Goal: Task Accomplishment & Management: Use online tool/utility

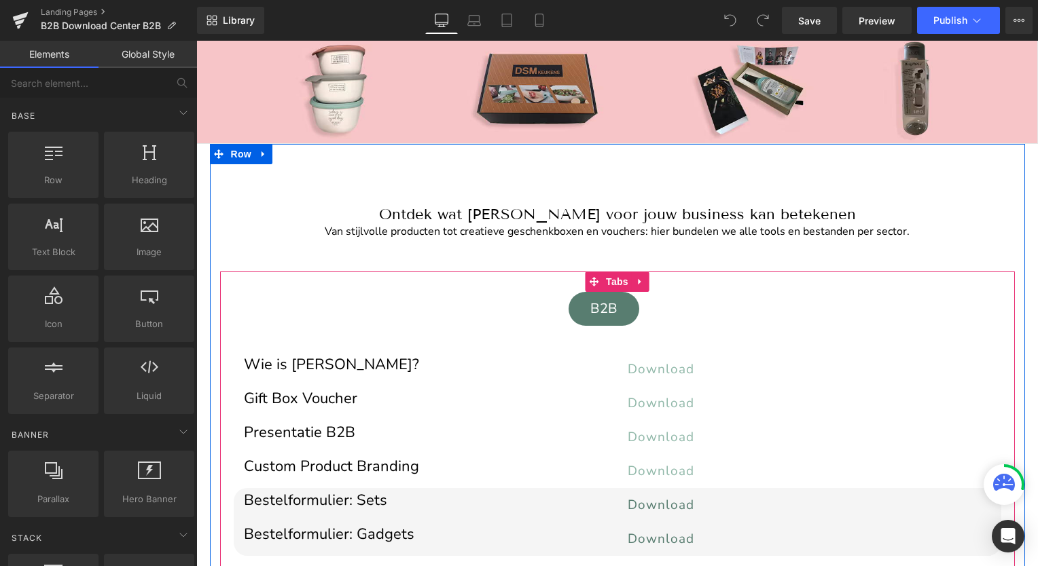
scroll to position [136, 0]
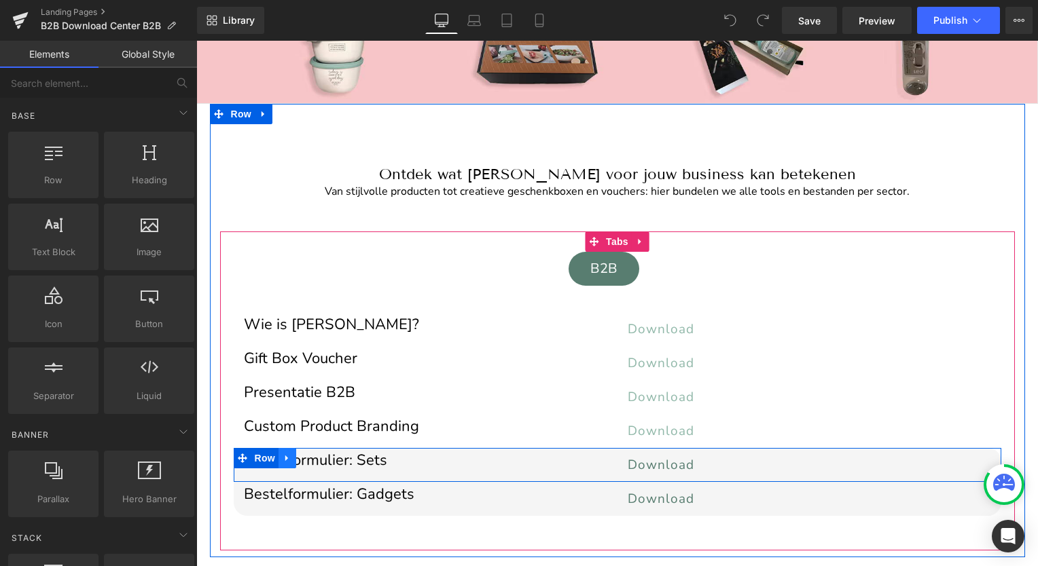
click at [285, 457] on icon at bounding box center [286, 459] width 3 height 6
click at [318, 456] on icon at bounding box center [323, 459] width 10 height 10
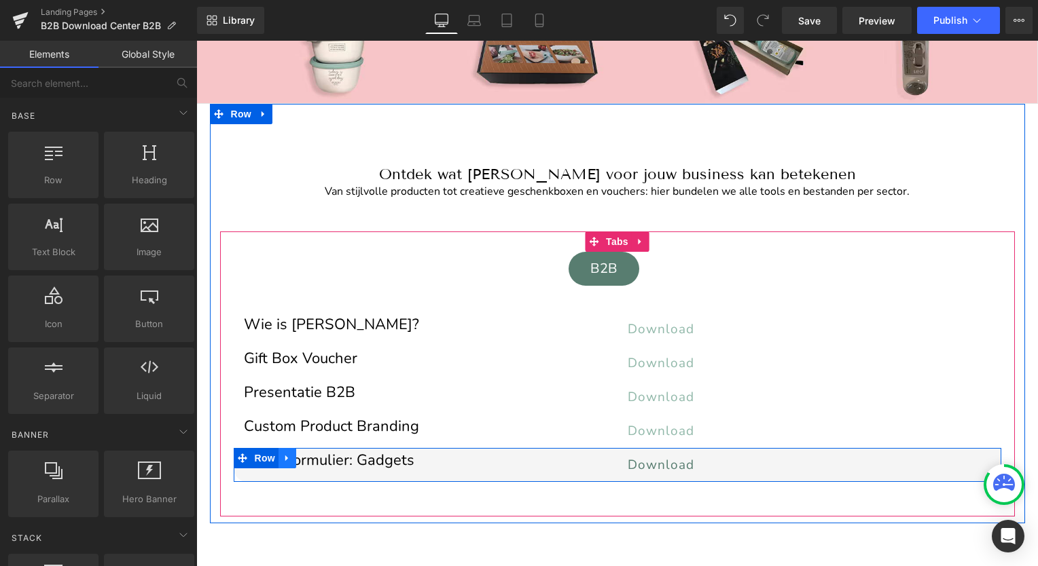
click at [285, 456] on icon at bounding box center [286, 459] width 3 height 6
click at [318, 455] on icon at bounding box center [323, 459] width 10 height 10
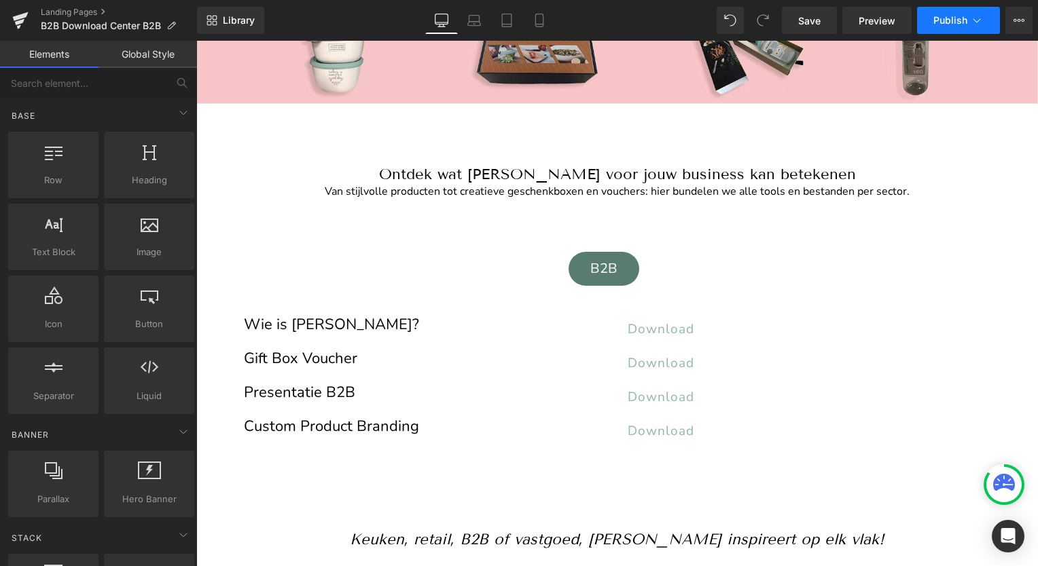
click at [954, 20] on span "Publish" at bounding box center [950, 20] width 34 height 11
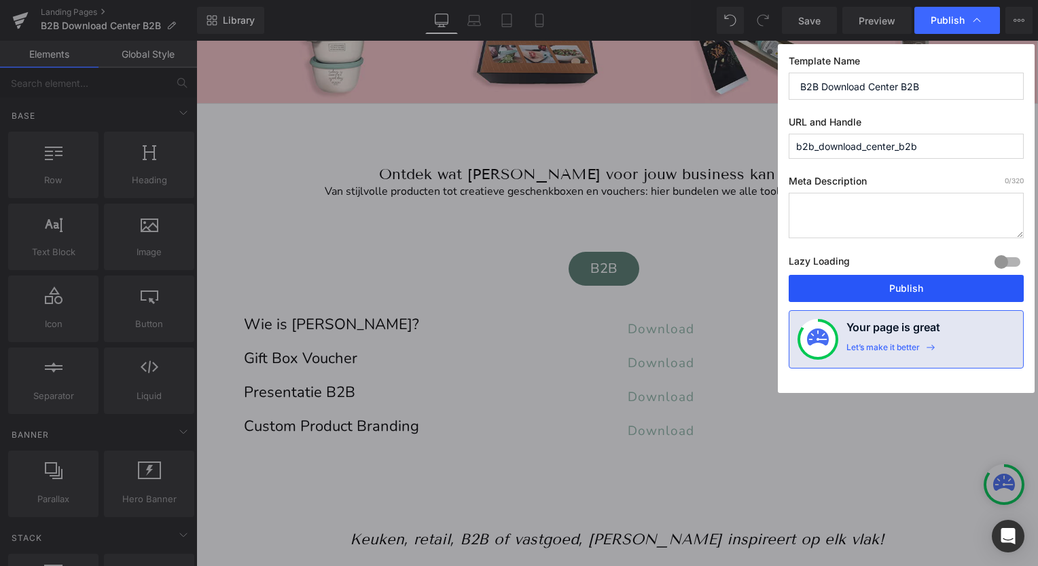
click at [907, 286] on button "Publish" at bounding box center [905, 288] width 235 height 27
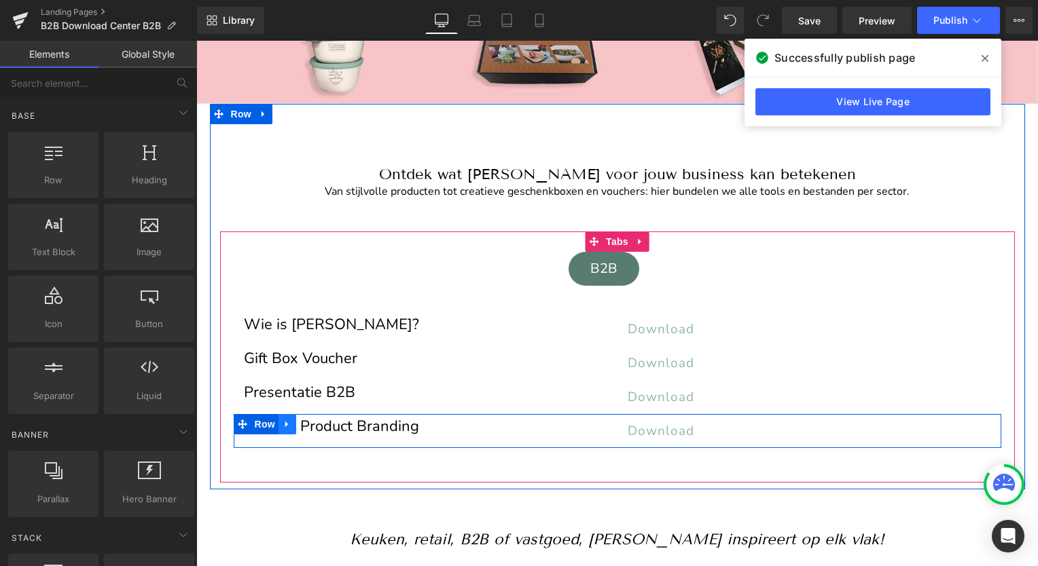
click at [282, 424] on icon at bounding box center [287, 424] width 10 height 10
click at [300, 424] on icon at bounding box center [305, 425] width 10 height 10
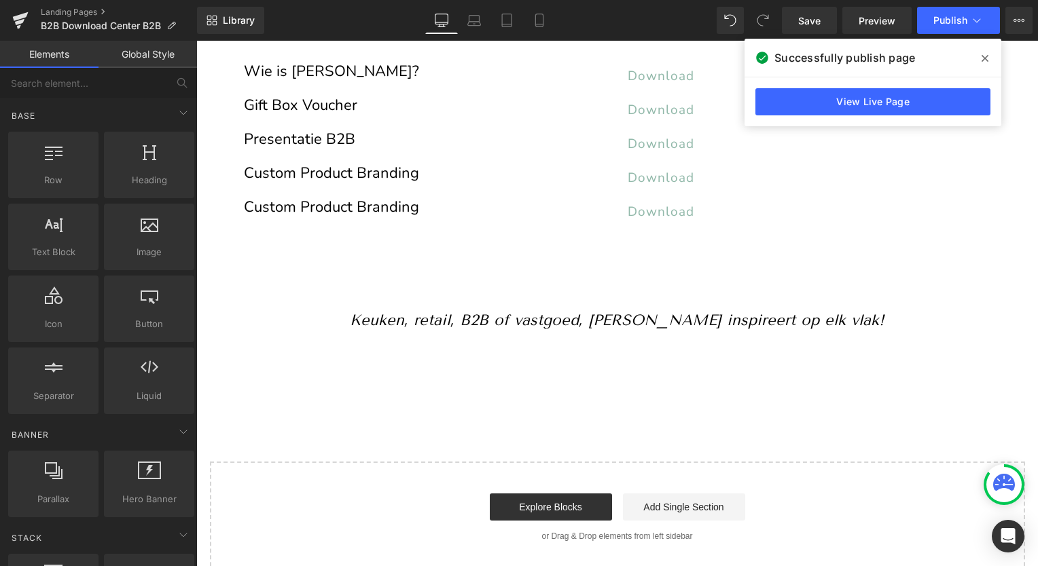
scroll to position [283, 0]
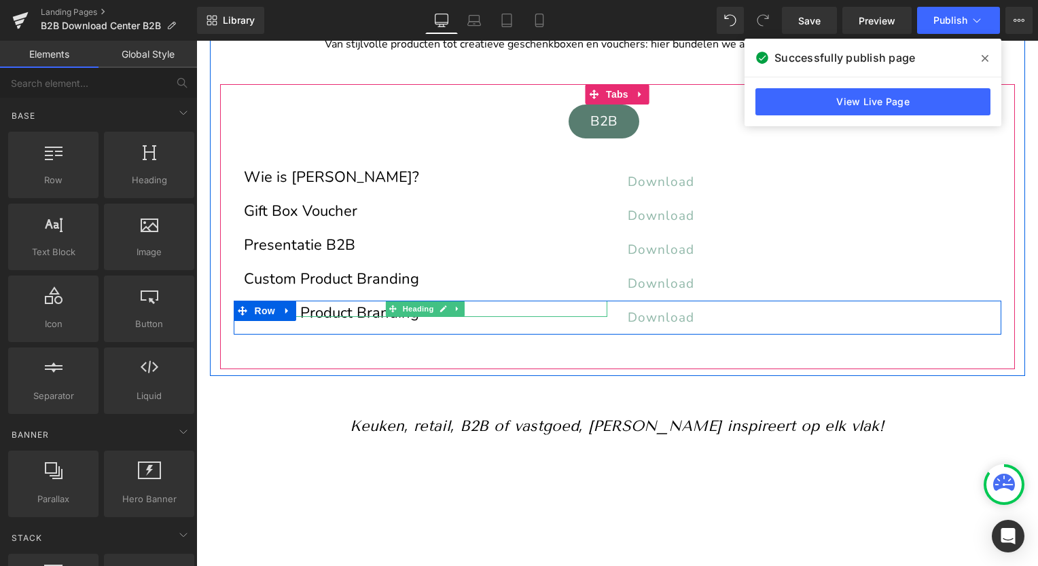
click at [342, 310] on h1 "Custom Product Branding" at bounding box center [425, 313] width 363 height 7
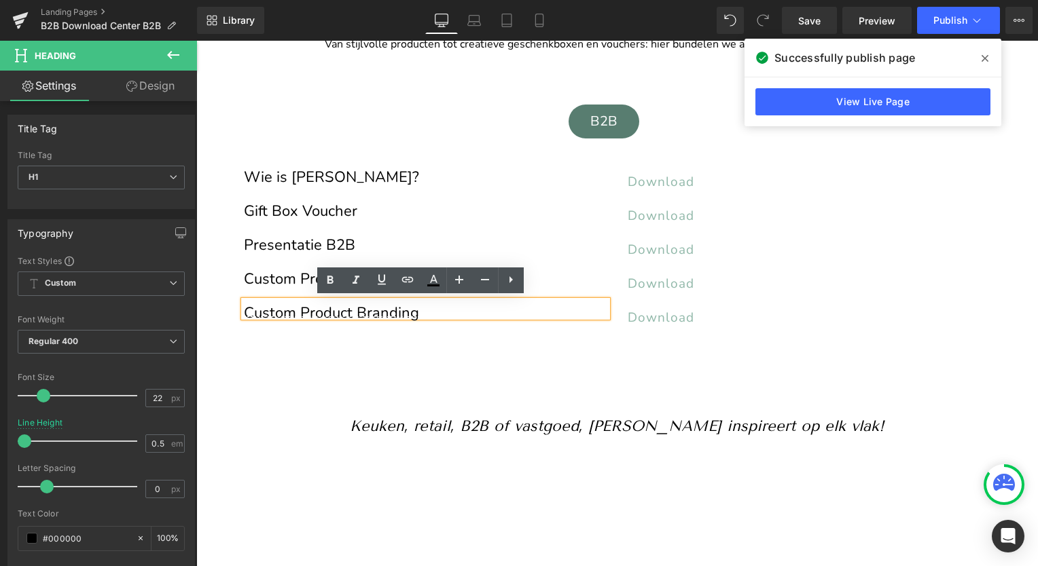
drag, startPoint x: 409, startPoint y: 311, endPoint x: 236, endPoint y: 306, distance: 172.6
click at [244, 306] on div "Custom Product Branding" at bounding box center [425, 309] width 363 height 16
click at [296, 310] on h1 "Custom Product Branding" at bounding box center [425, 313] width 363 height 7
click at [295, 310] on h1 "Custom Product Branding" at bounding box center [425, 313] width 363 height 7
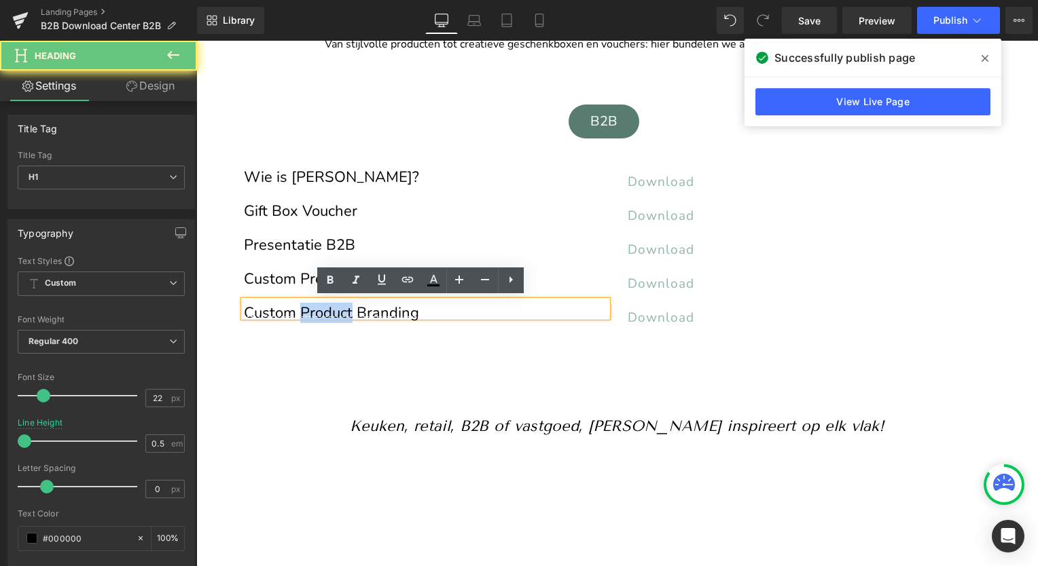
click at [295, 310] on h1 "Custom Product Branding" at bounding box center [425, 313] width 363 height 7
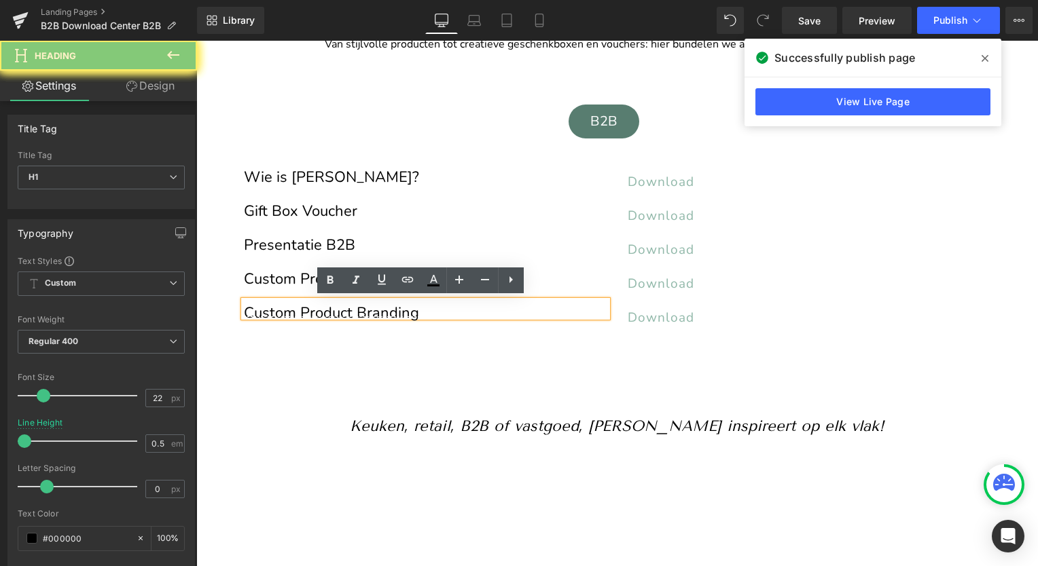
click at [295, 310] on h1 "Custom Product Branding" at bounding box center [425, 313] width 363 height 7
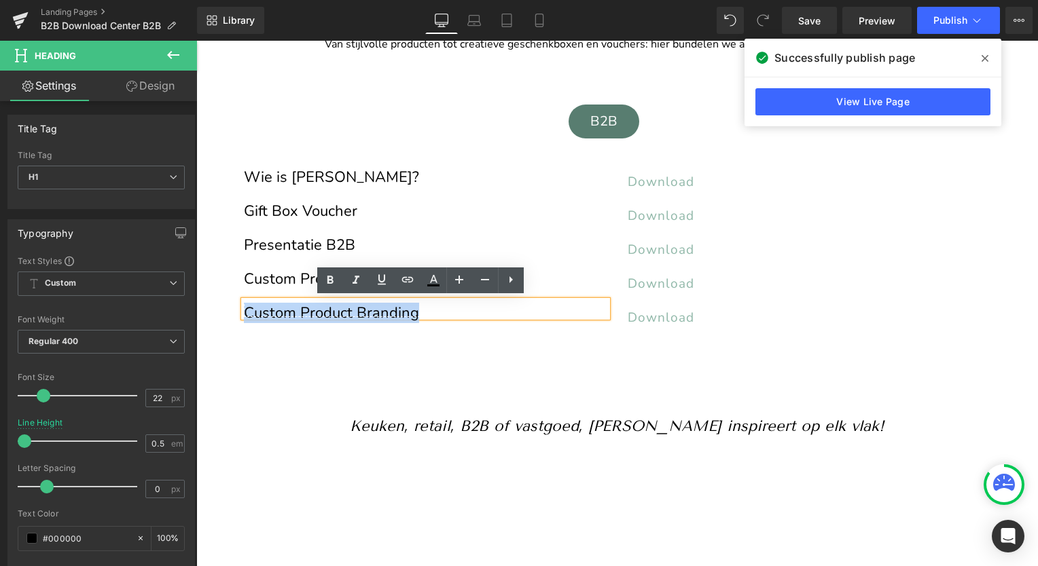
click at [295, 310] on h1 "Custom Product Branding" at bounding box center [425, 313] width 363 height 7
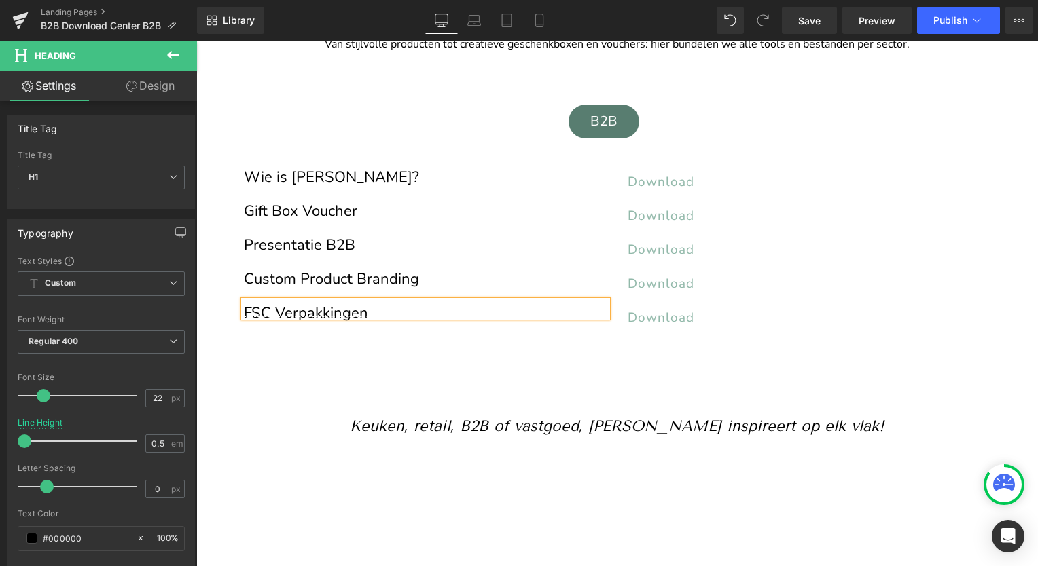
click at [329, 311] on h1 "FSC Verpakkingen" at bounding box center [425, 313] width 363 height 7
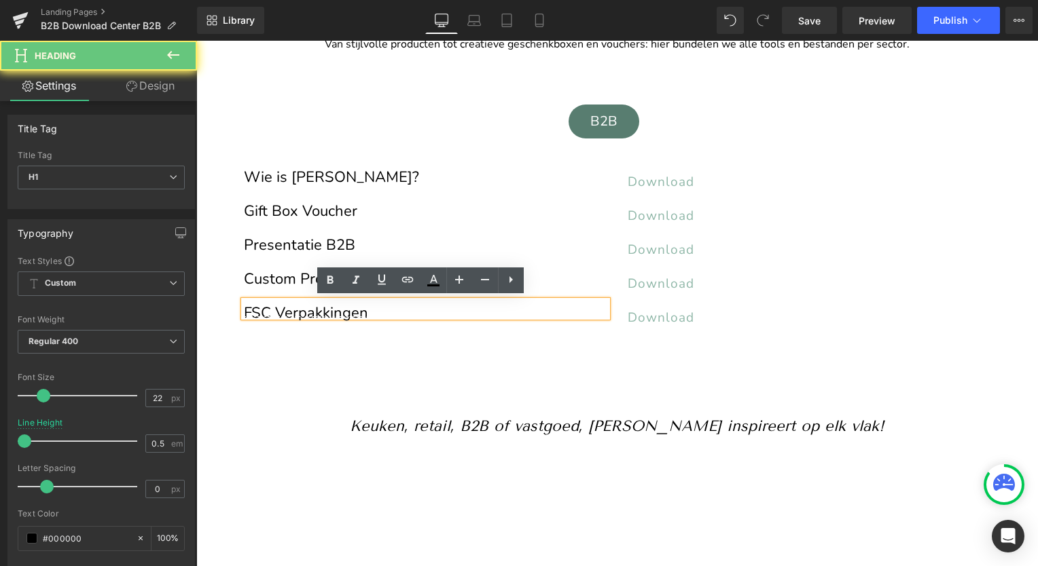
click at [329, 311] on h1 "FSC Verpakkingen" at bounding box center [425, 313] width 363 height 7
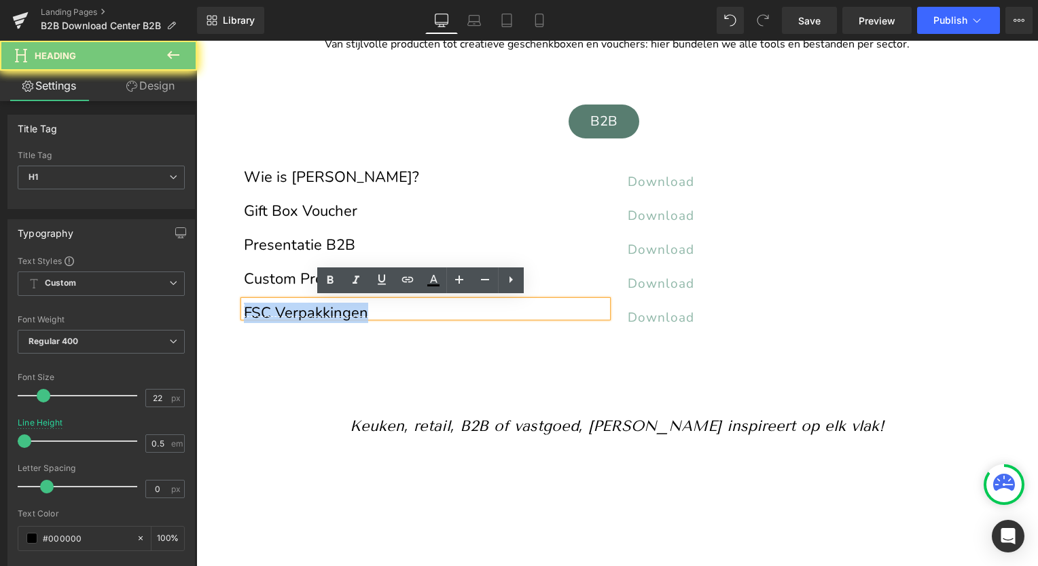
click at [329, 311] on h1 "FSC Verpakkingen" at bounding box center [425, 313] width 363 height 7
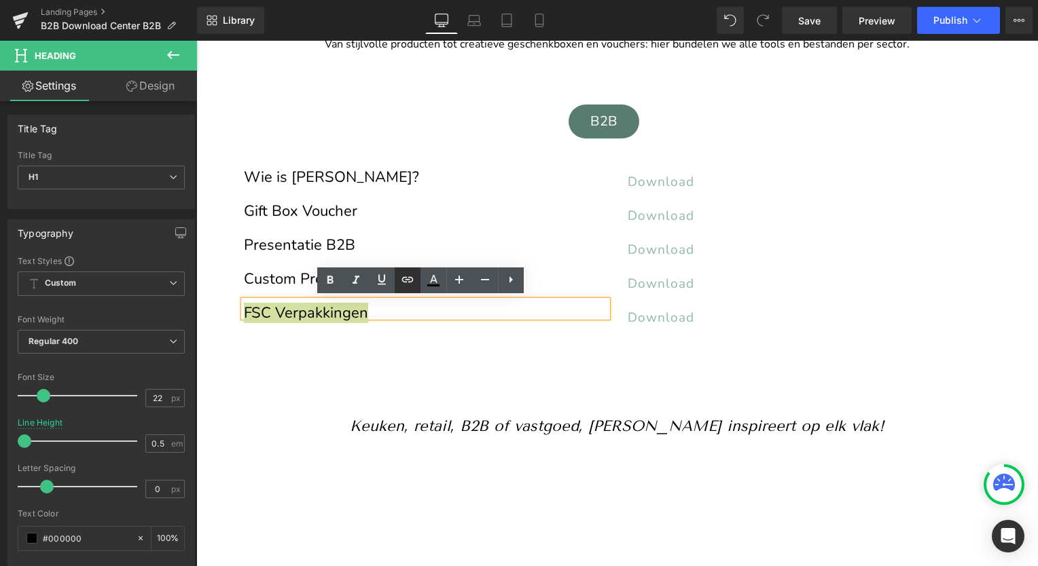
click at [408, 279] on icon at bounding box center [407, 279] width 12 height 5
click at [350, 346] on input "text" at bounding box center [337, 343] width 209 height 34
paste input "[URL][DOMAIN_NAME]"
type input "[URL][DOMAIN_NAME]"
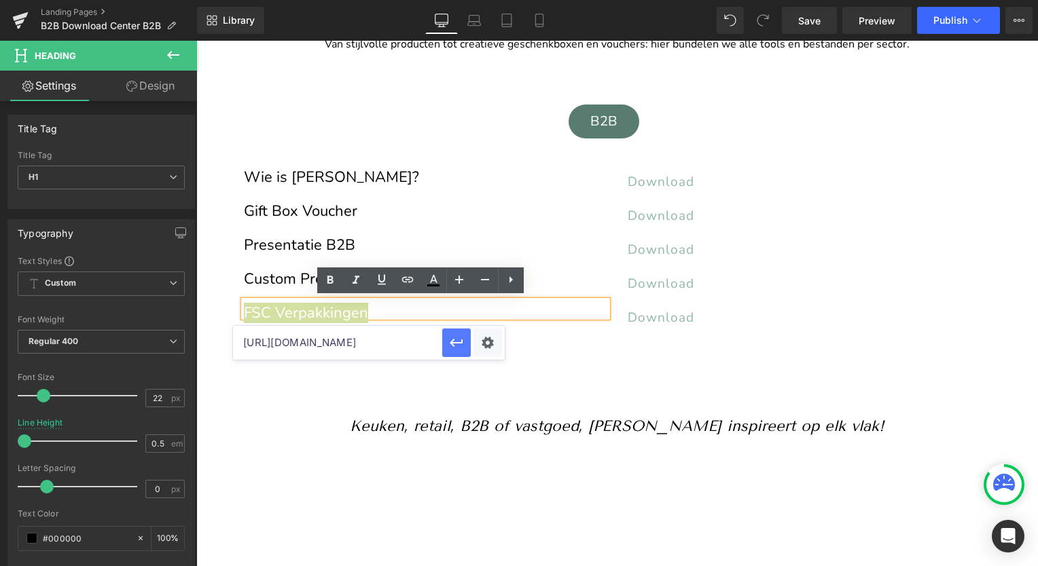
scroll to position [0, 0]
click at [454, 348] on icon "button" at bounding box center [456, 343] width 16 height 16
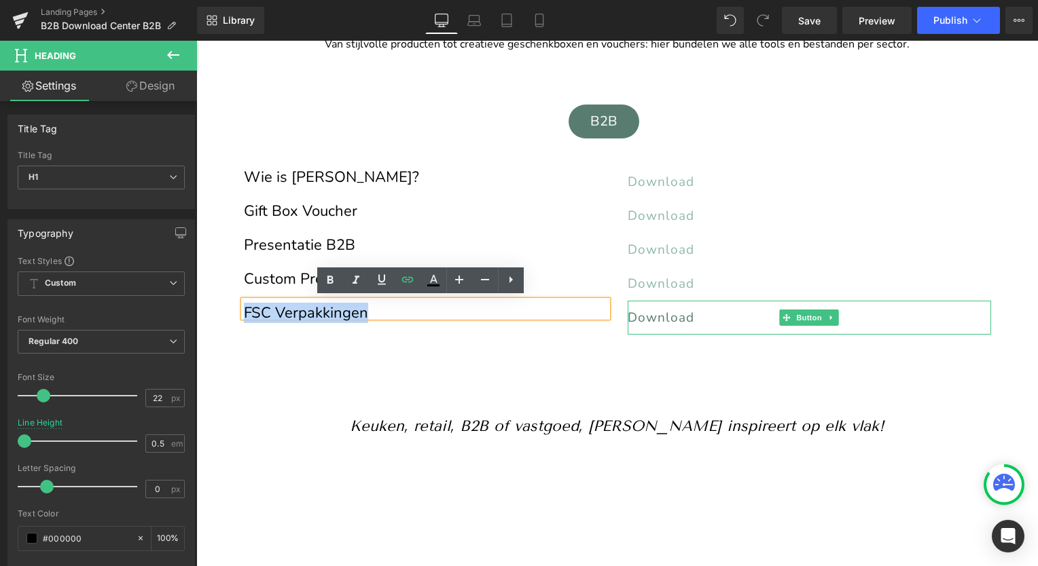
click at [646, 316] on span "Download" at bounding box center [660, 318] width 67 height 18
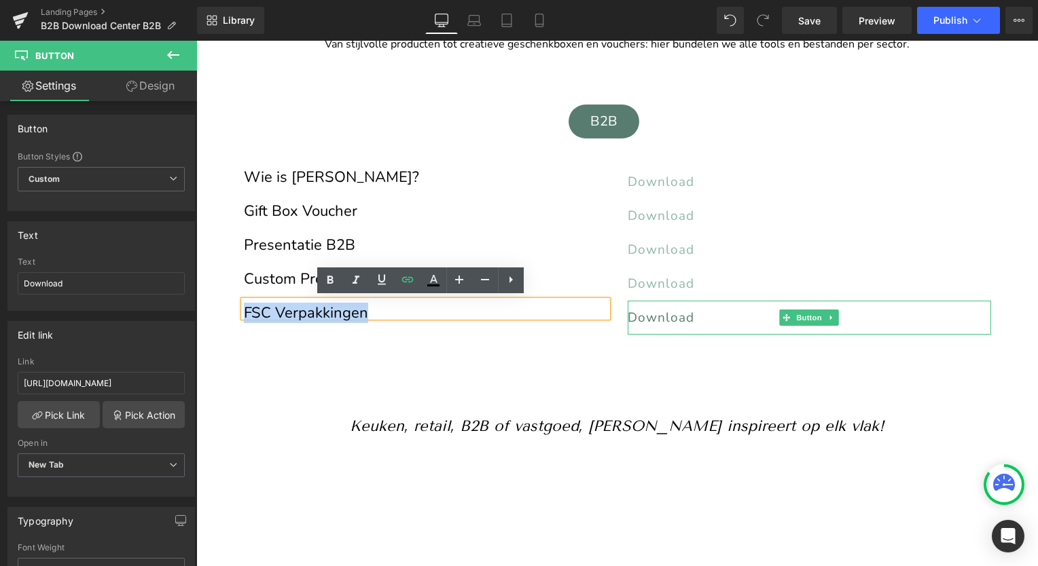
click at [709, 316] on link "Download" at bounding box center [808, 318] width 363 height 34
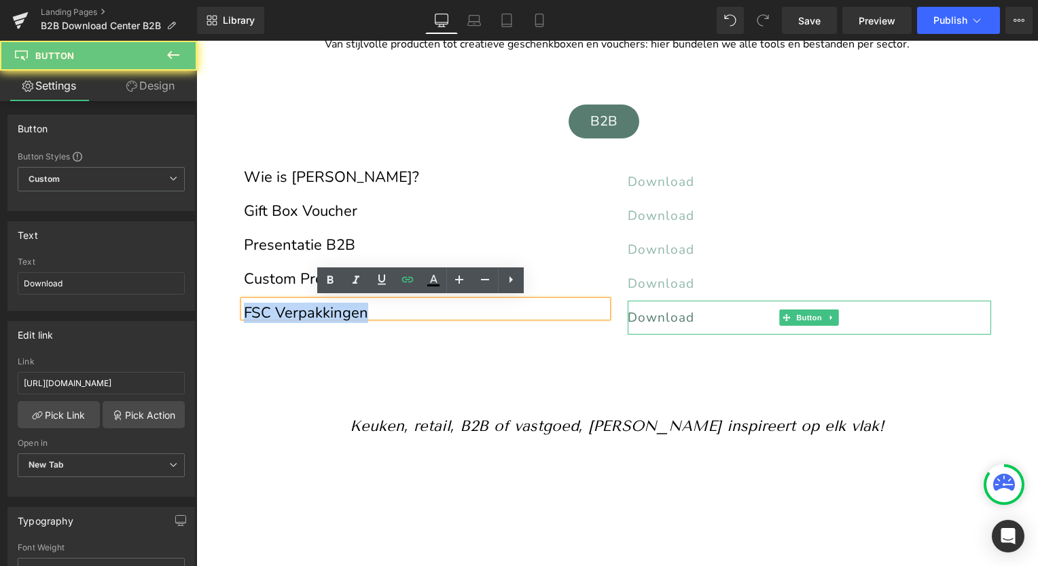
click at [655, 313] on span "Download" at bounding box center [660, 318] width 67 height 18
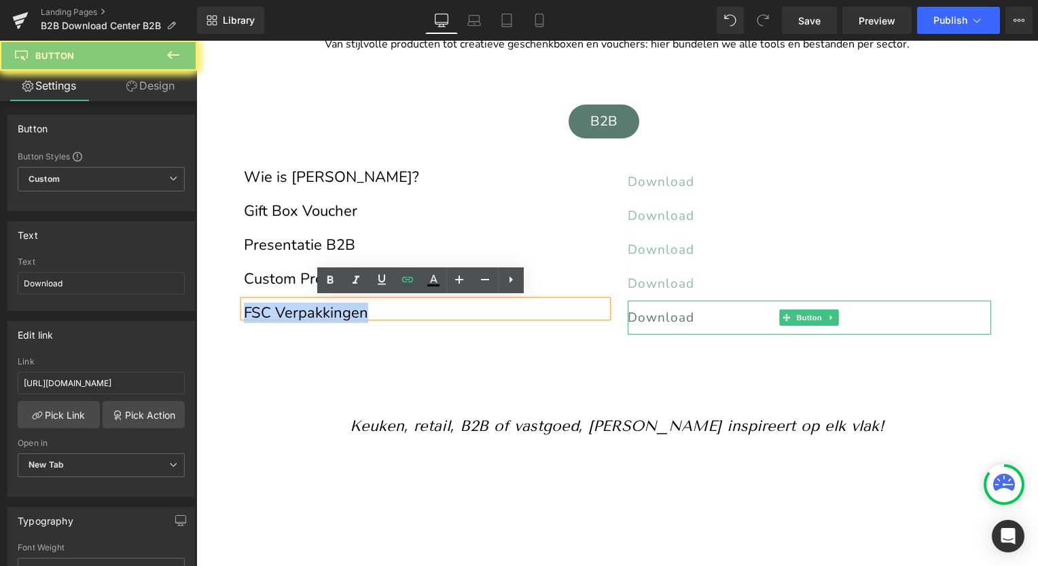
click at [655, 313] on span "Download" at bounding box center [660, 318] width 67 height 18
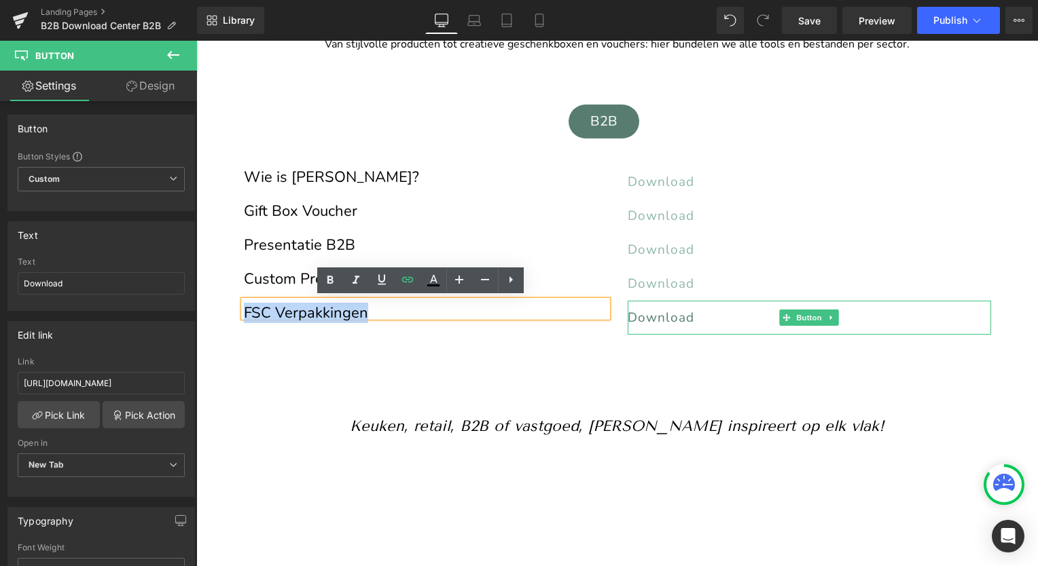
click at [676, 312] on span "Download" at bounding box center [660, 318] width 67 height 18
click at [828, 314] on icon at bounding box center [831, 318] width 7 height 8
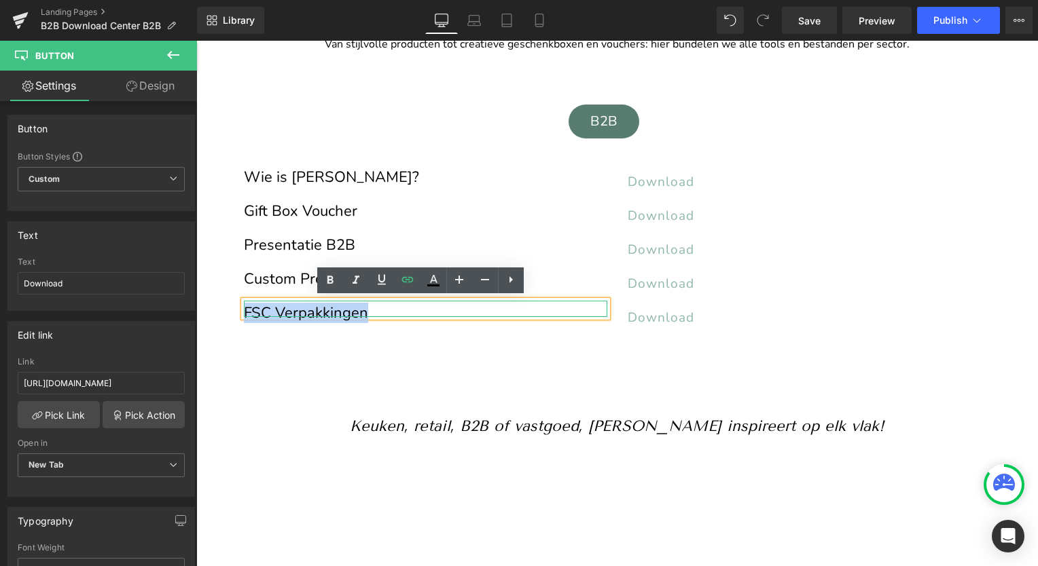
click at [545, 306] on div "FSC Verpakkingen" at bounding box center [425, 309] width 363 height 16
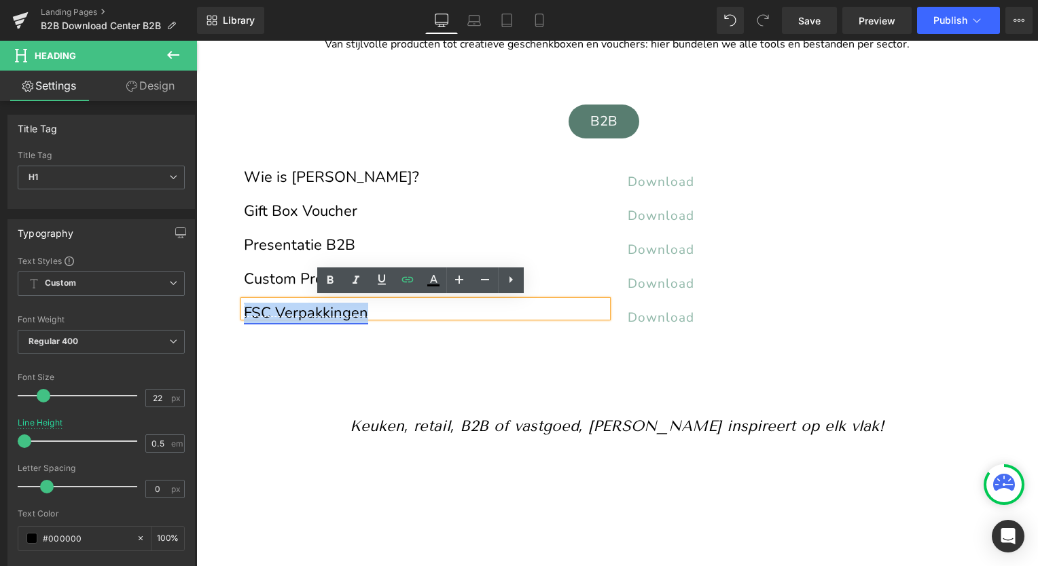
click at [311, 303] on link "FSC Verpakkingen" at bounding box center [306, 313] width 124 height 20
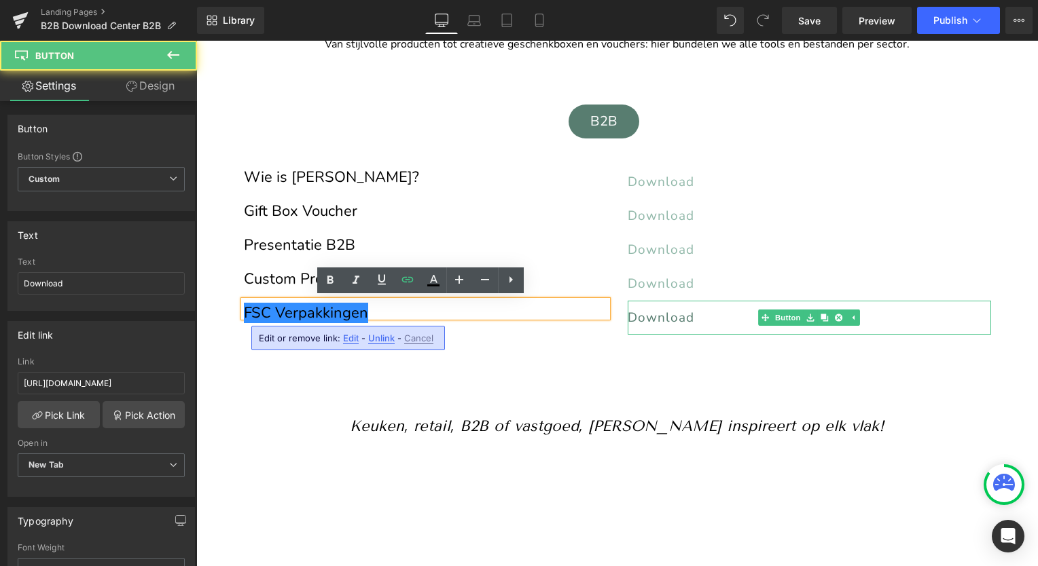
click at [630, 310] on span "Download" at bounding box center [660, 318] width 67 height 18
click at [661, 314] on span "Download" at bounding box center [660, 318] width 67 height 18
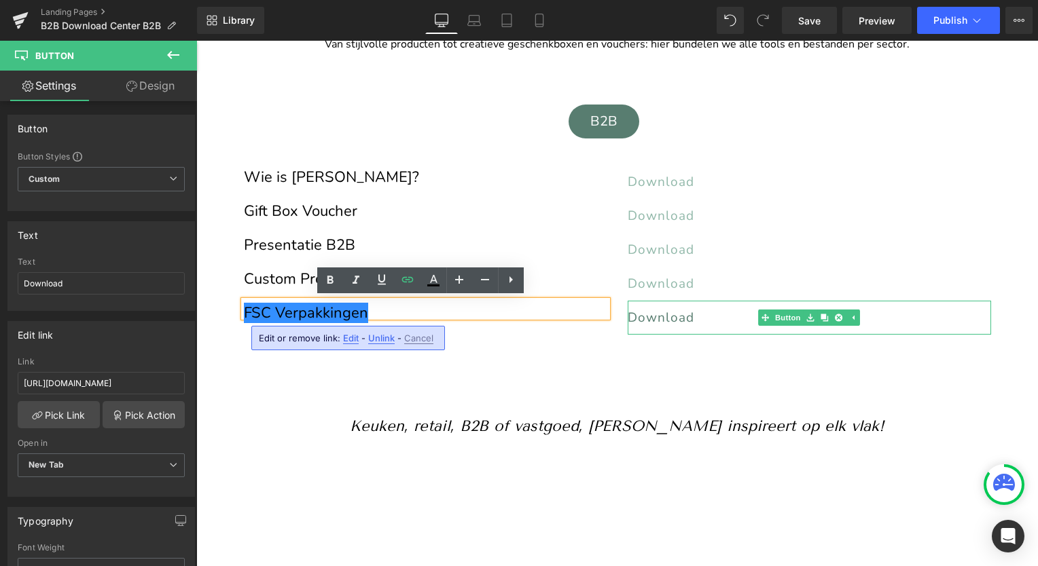
click at [661, 314] on span "Download" at bounding box center [660, 318] width 67 height 18
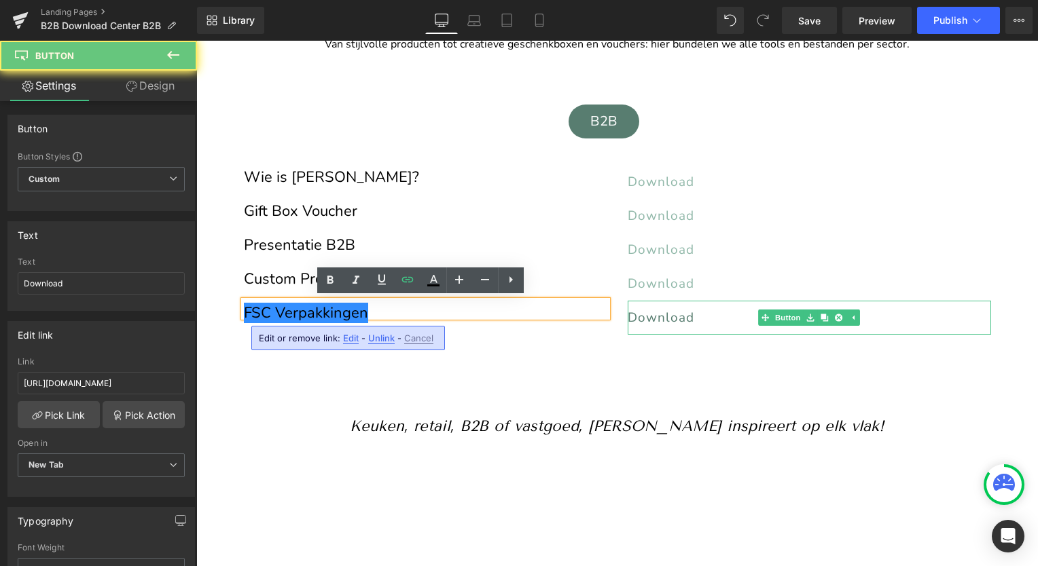
click at [661, 314] on span "Download" at bounding box center [660, 318] width 67 height 18
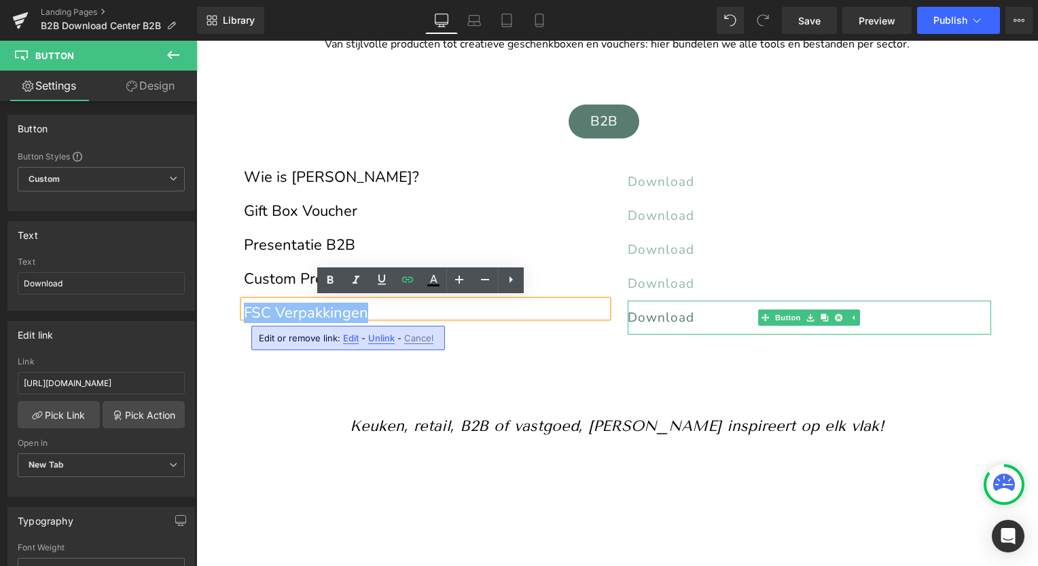
click at [627, 311] on span "Download" at bounding box center [660, 318] width 67 height 18
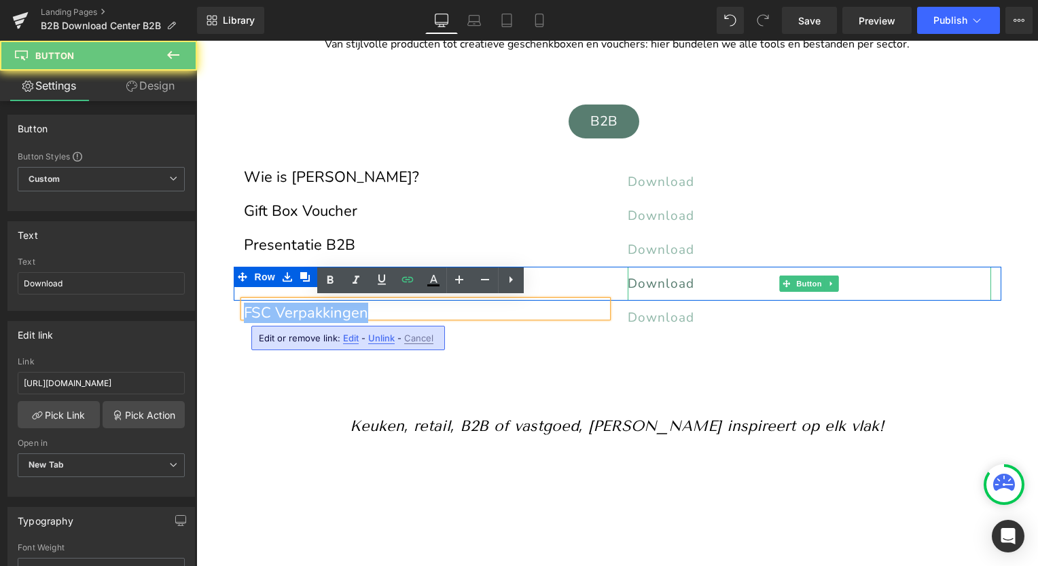
click at [640, 275] on span "Download" at bounding box center [660, 284] width 67 height 18
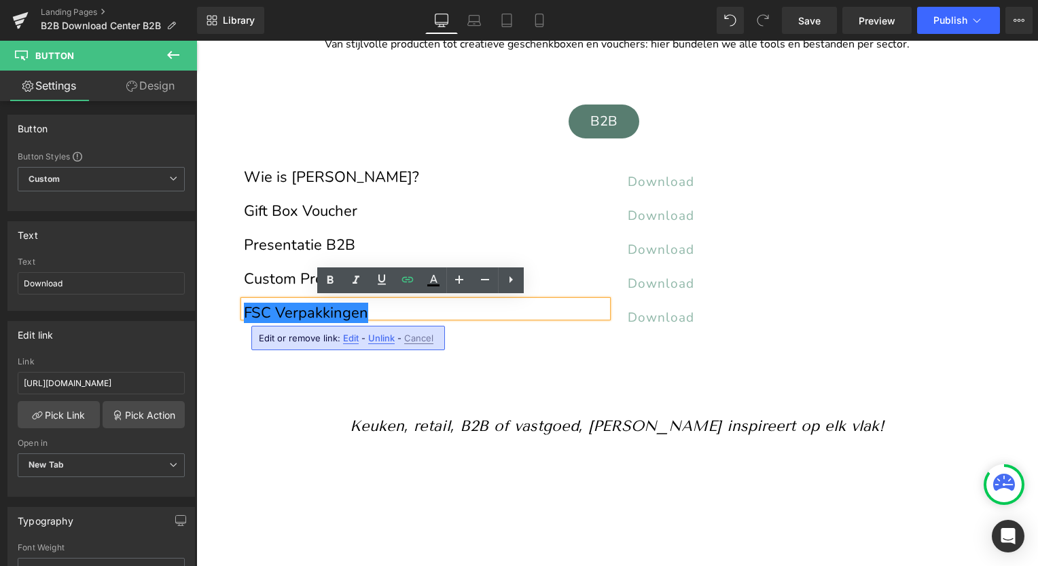
click at [497, 327] on div "FSC Verpakkingen Heading Download Button Row" at bounding box center [617, 318] width 767 height 34
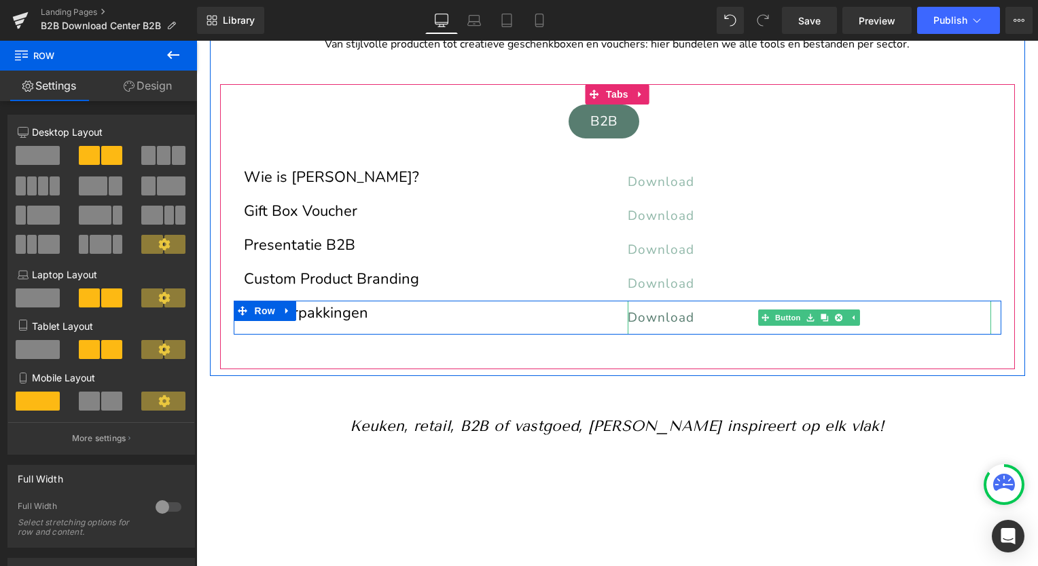
click at [655, 315] on span "Download" at bounding box center [660, 318] width 67 height 18
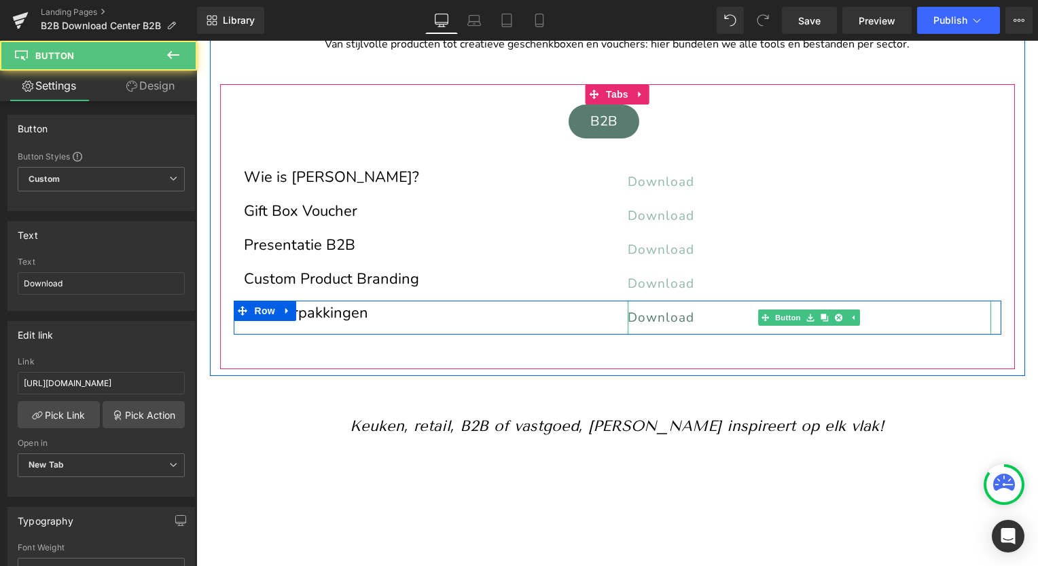
click at [655, 315] on span "Download" at bounding box center [660, 318] width 67 height 18
click at [639, 316] on span "Download" at bounding box center [660, 318] width 67 height 18
click at [644, 315] on span "Download" at bounding box center [660, 318] width 67 height 18
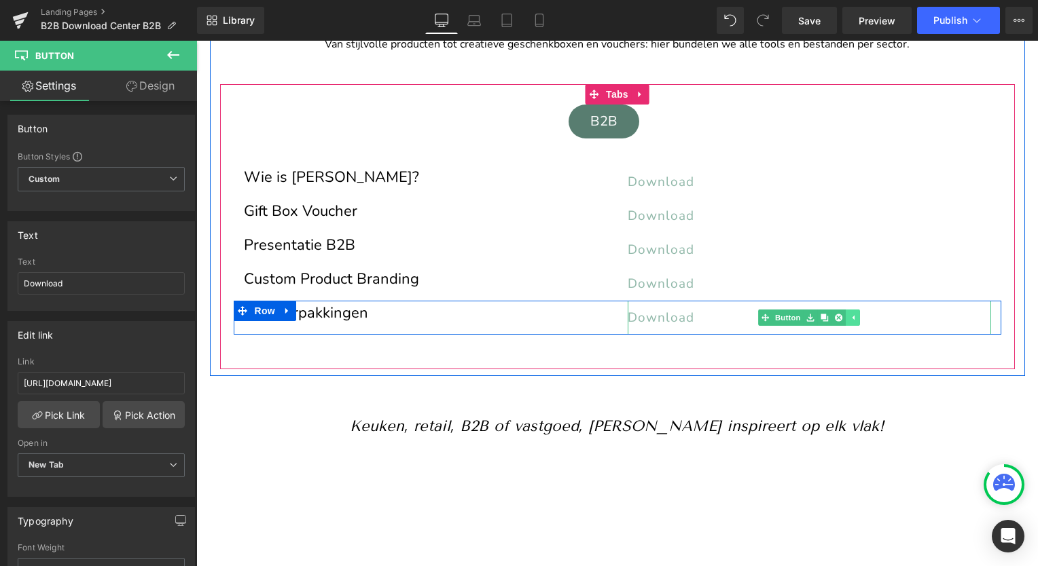
click at [849, 316] on icon at bounding box center [852, 318] width 7 height 8
click at [682, 316] on span "Download" at bounding box center [660, 318] width 67 height 18
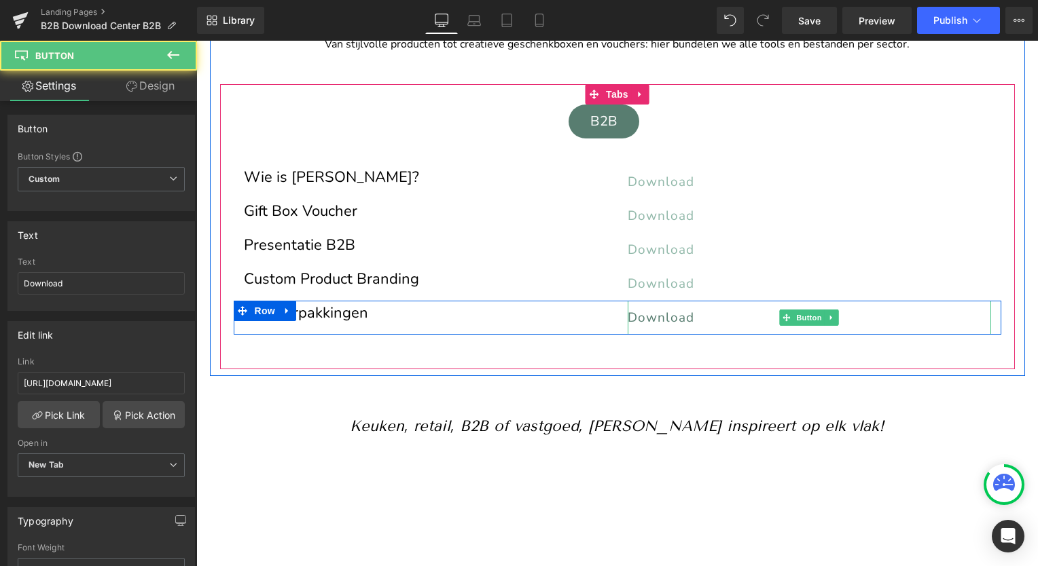
click at [682, 316] on span "Download" at bounding box center [660, 318] width 67 height 18
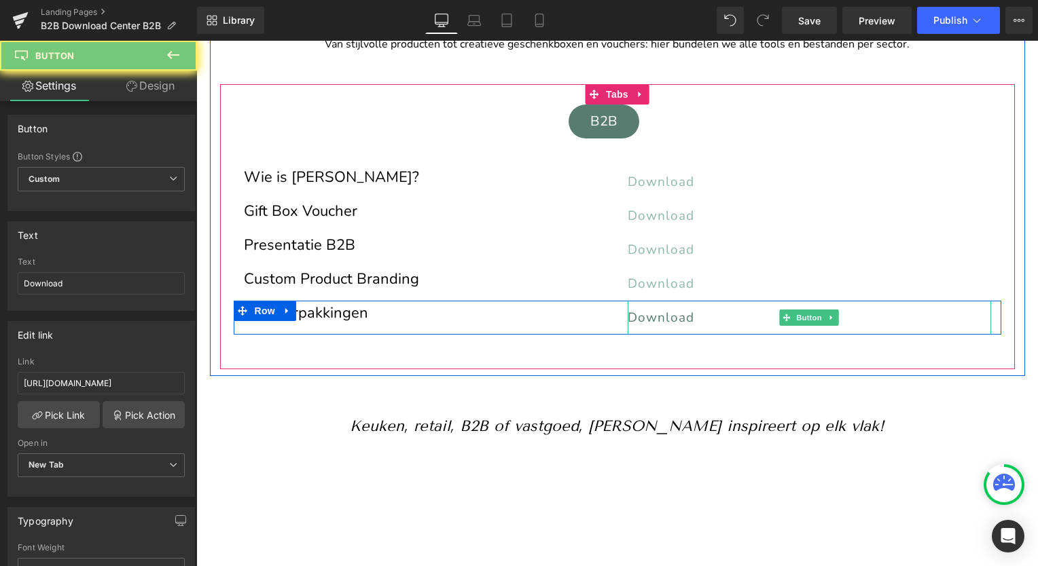
click at [682, 316] on span "Download" at bounding box center [660, 318] width 67 height 18
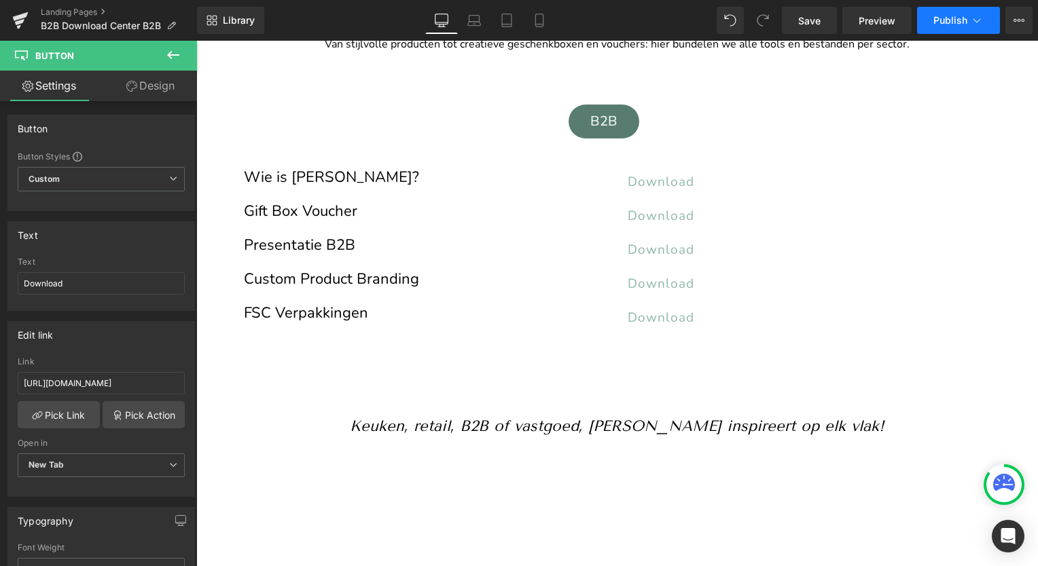
click at [948, 22] on span "Publish" at bounding box center [950, 20] width 34 height 11
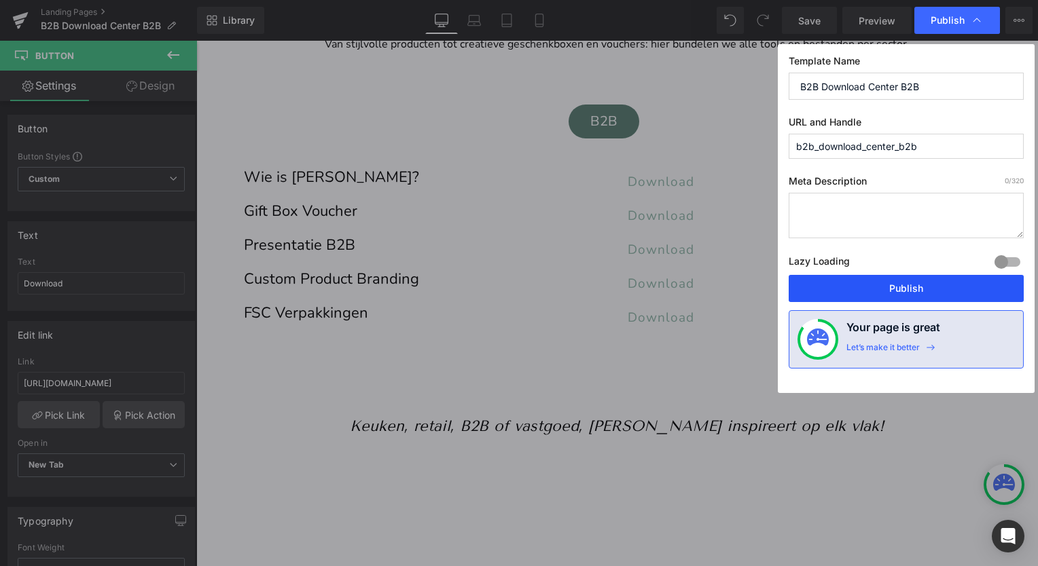
drag, startPoint x: 901, startPoint y: 289, endPoint x: 706, endPoint y: 248, distance: 199.8
click at [902, 289] on button "Publish" at bounding box center [905, 288] width 235 height 27
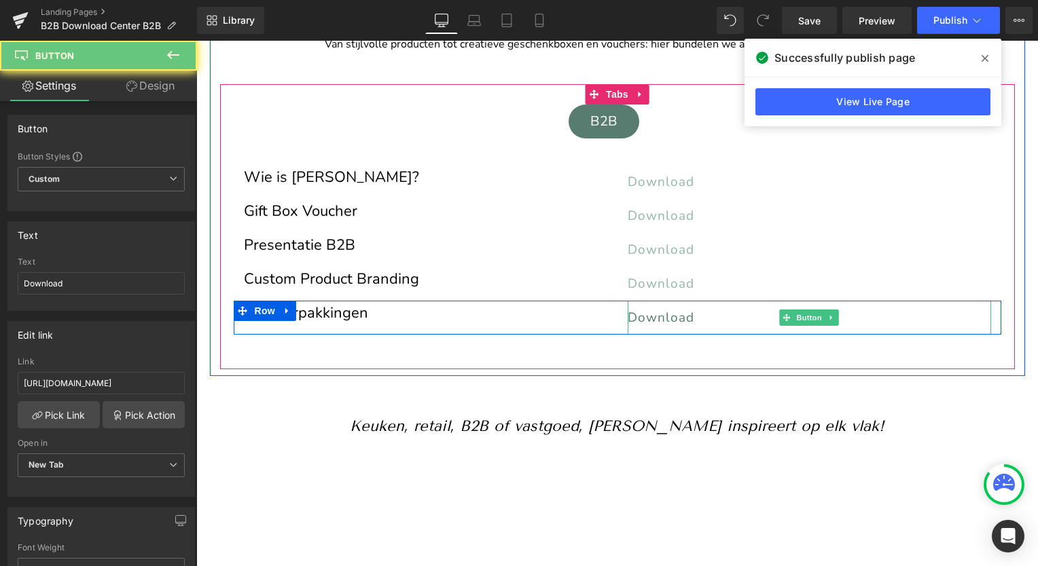
click at [665, 312] on span "Download" at bounding box center [660, 318] width 67 height 18
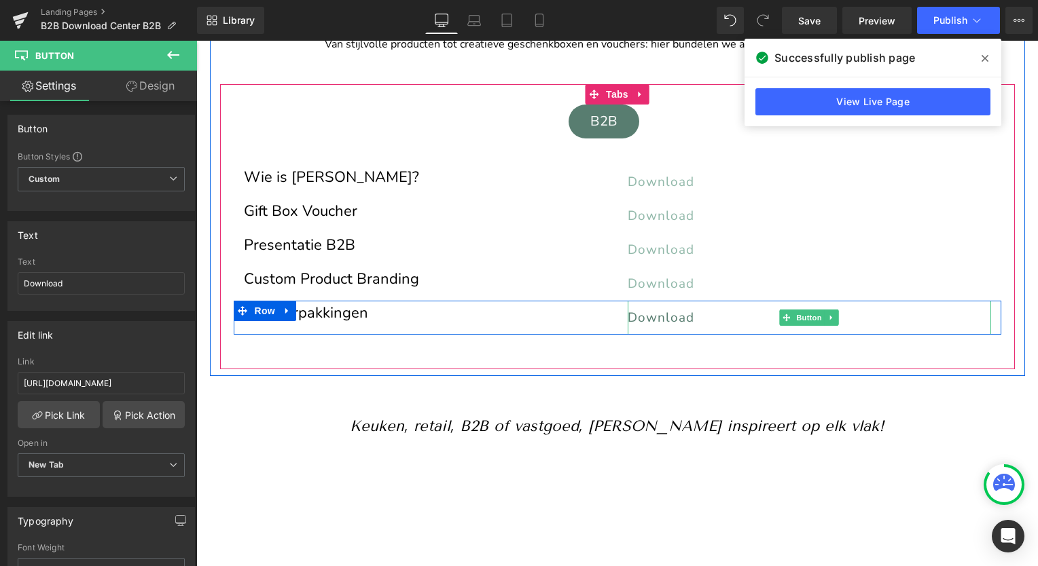
click at [665, 312] on span "Download" at bounding box center [660, 318] width 67 height 18
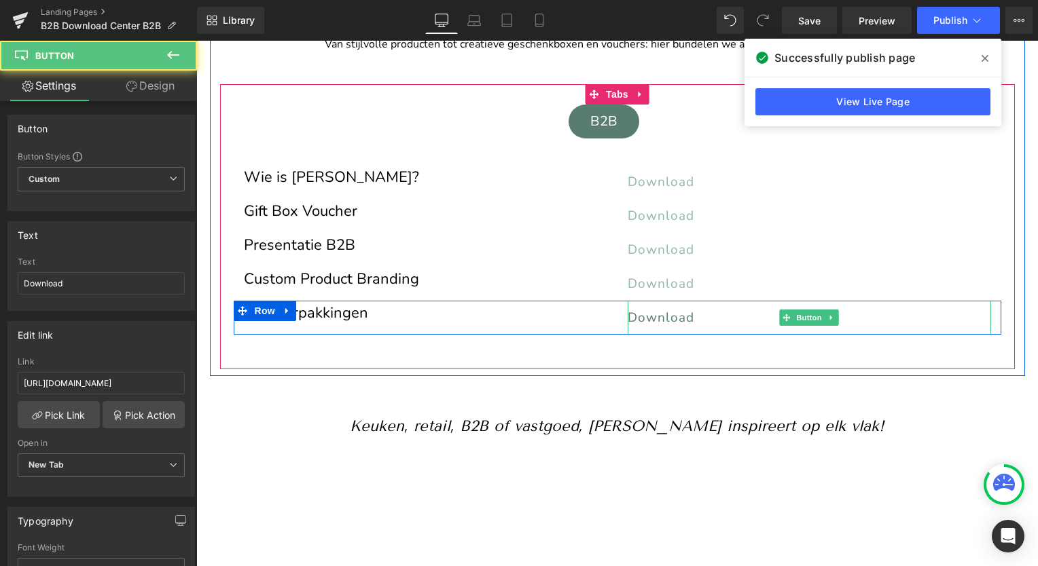
click at [638, 316] on span "Download" at bounding box center [660, 318] width 67 height 18
click at [698, 314] on link "Download" at bounding box center [808, 318] width 363 height 34
click at [663, 314] on span "Download" at bounding box center [660, 318] width 67 height 18
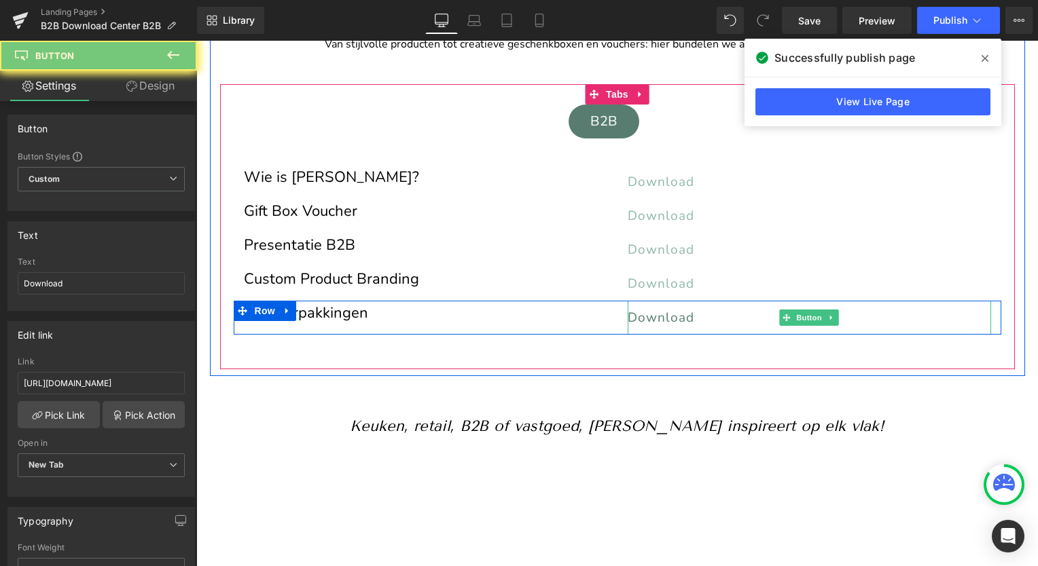
click at [663, 314] on span "Download" at bounding box center [660, 318] width 67 height 18
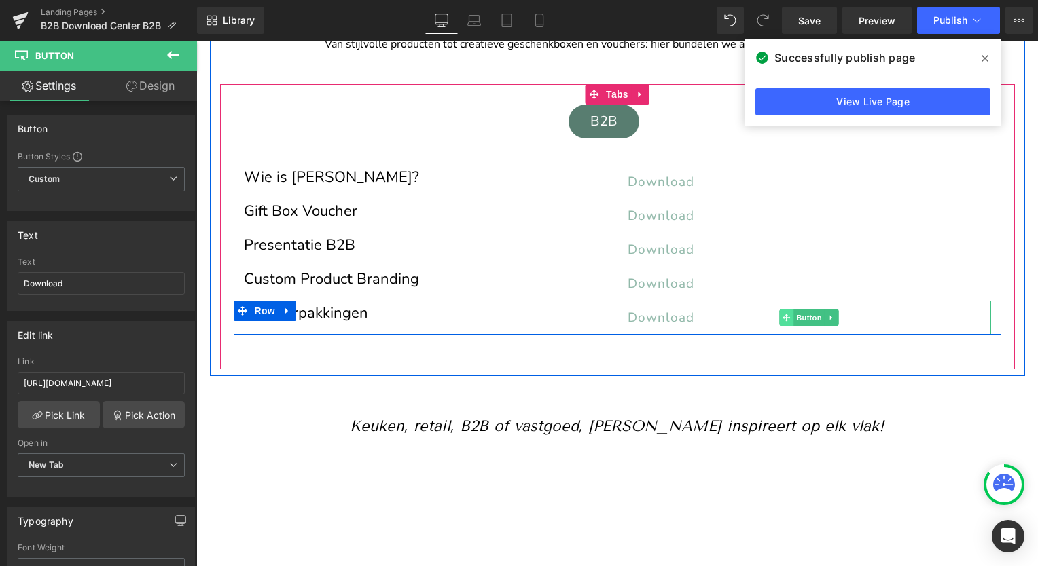
click at [782, 318] on icon at bounding box center [785, 317] width 7 height 7
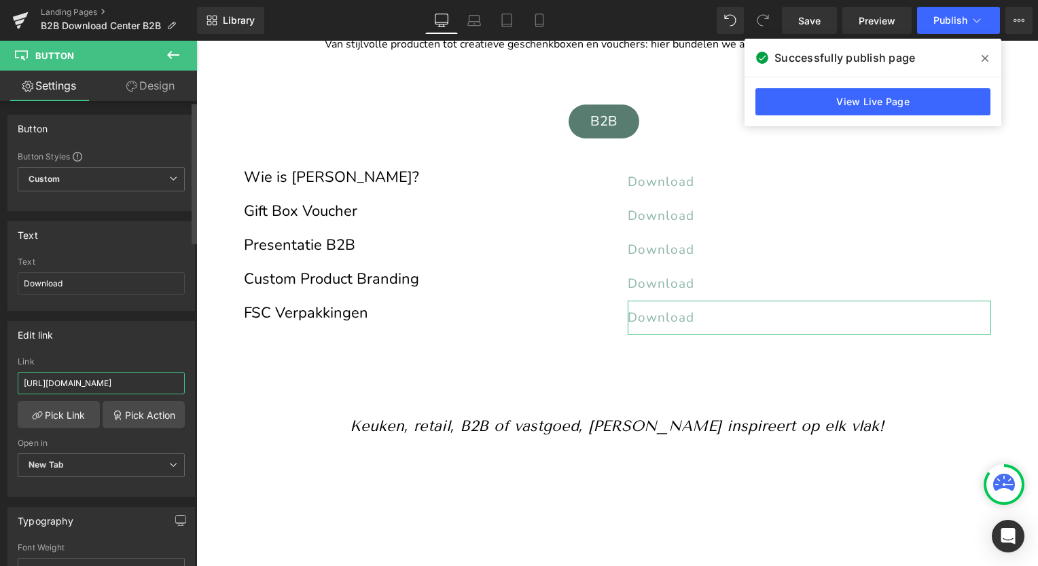
click at [102, 382] on input "[URL][DOMAIN_NAME]" at bounding box center [101, 383] width 167 height 22
paste input "FSC_verpakkingen.pdf?v=1757423053"
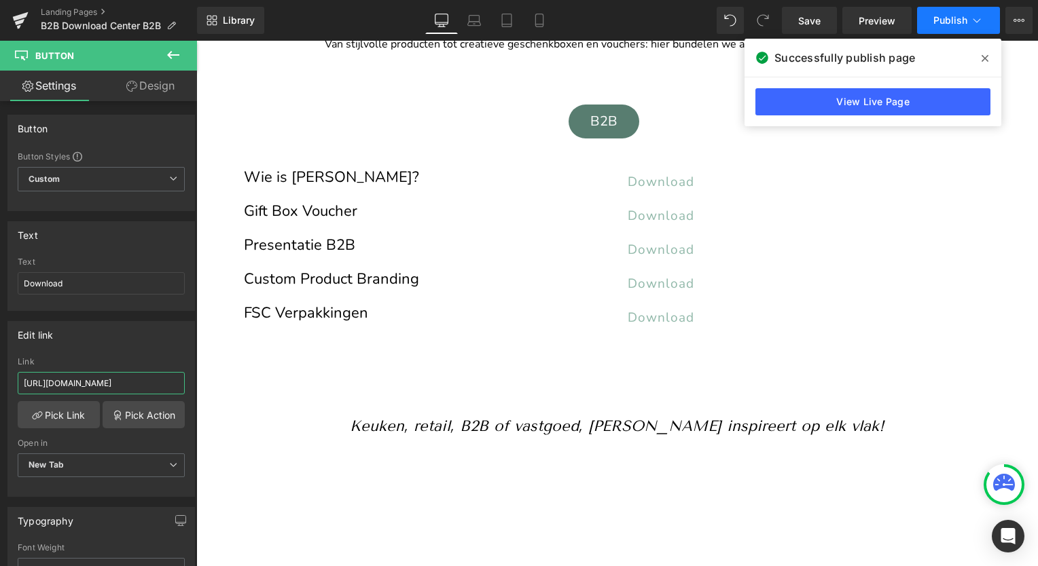
type input "[URL][DOMAIN_NAME]"
click at [962, 19] on span "Publish" at bounding box center [950, 20] width 34 height 11
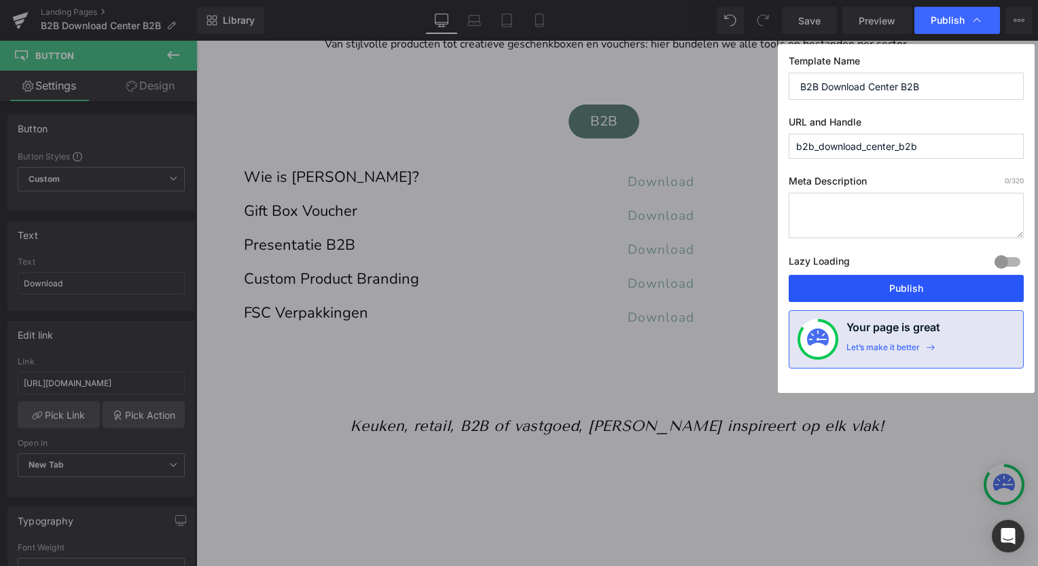
click at [916, 292] on button "Publish" at bounding box center [905, 288] width 235 height 27
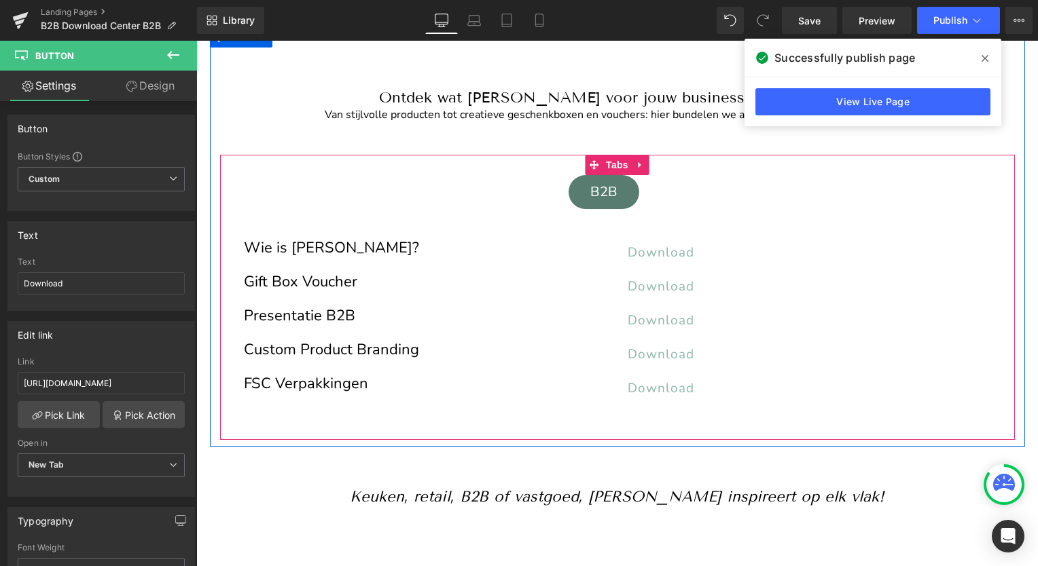
scroll to position [215, 0]
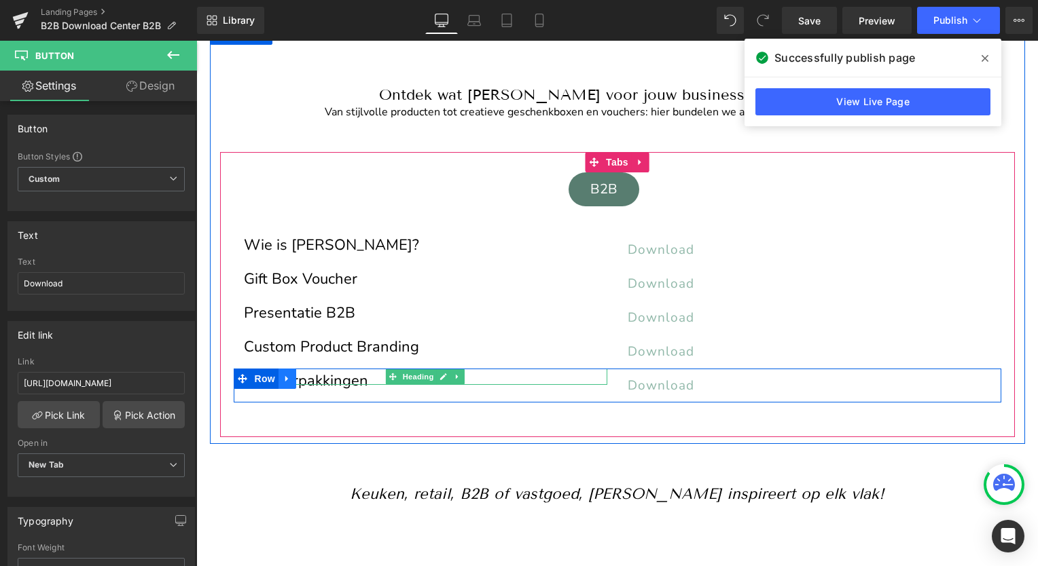
click at [287, 376] on link at bounding box center [287, 379] width 18 height 20
click at [300, 376] on icon at bounding box center [305, 379] width 10 height 10
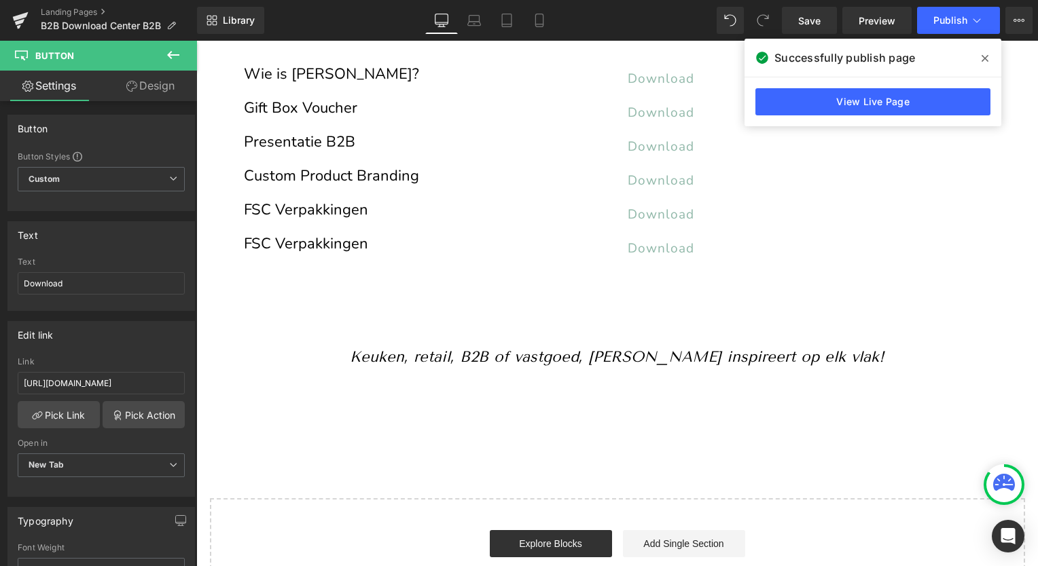
scroll to position [385, 0]
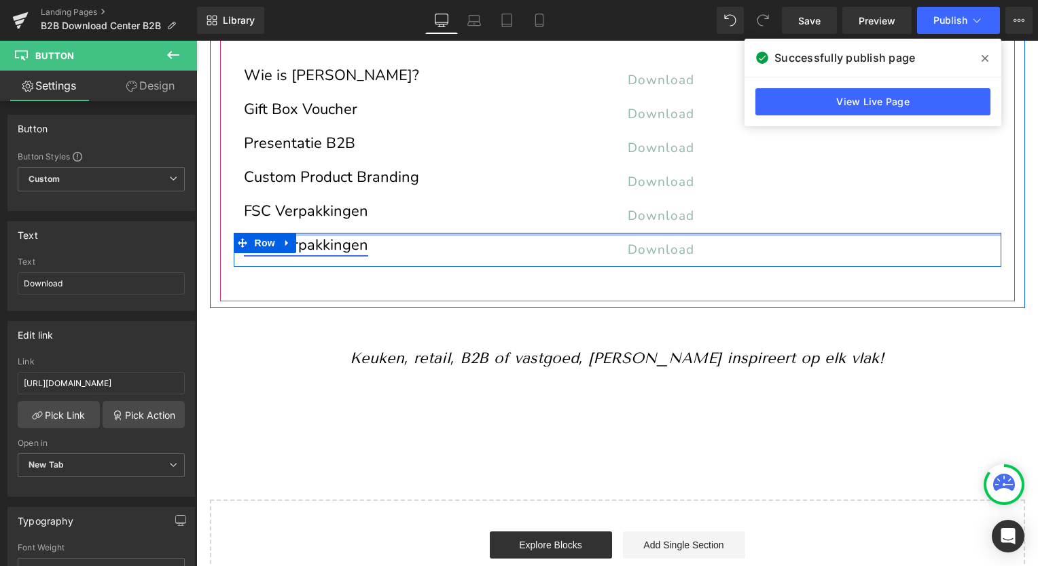
click at [345, 240] on link "FSC Verpakkingen" at bounding box center [306, 245] width 124 height 20
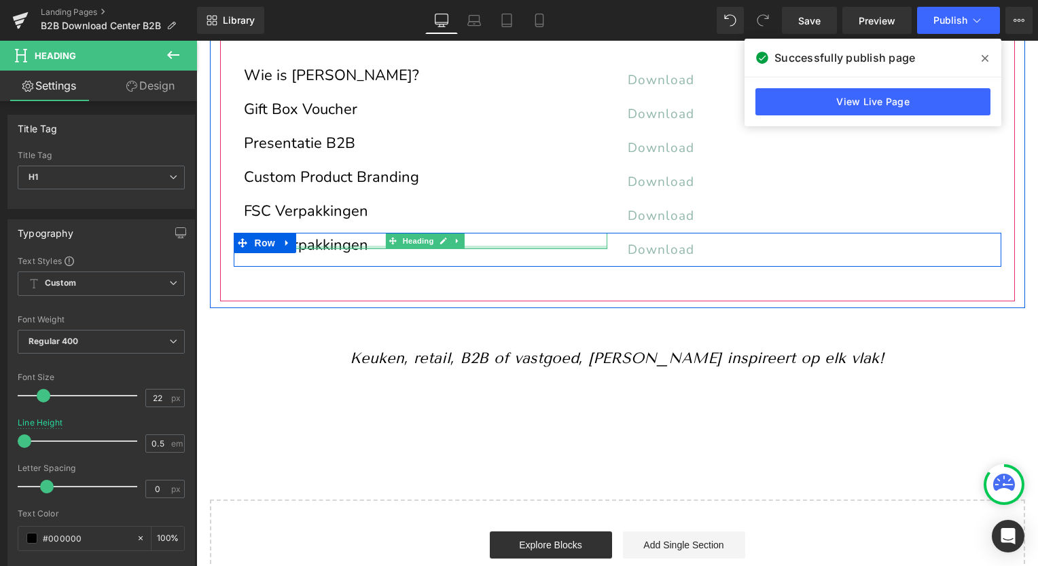
click at [349, 246] on div at bounding box center [425, 247] width 363 height 3
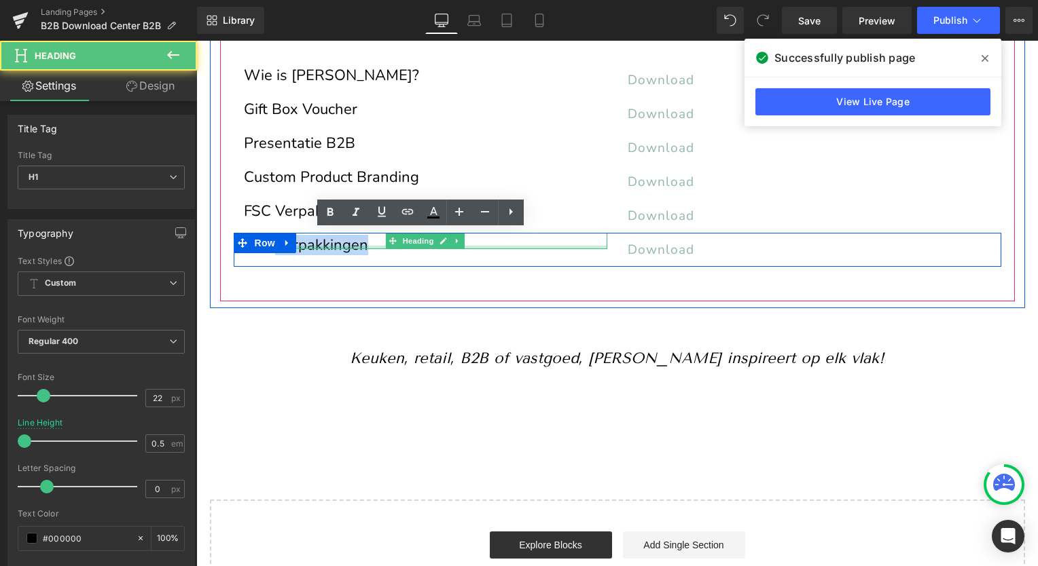
click at [349, 246] on link "FSC Verpakkingen" at bounding box center [306, 245] width 124 height 20
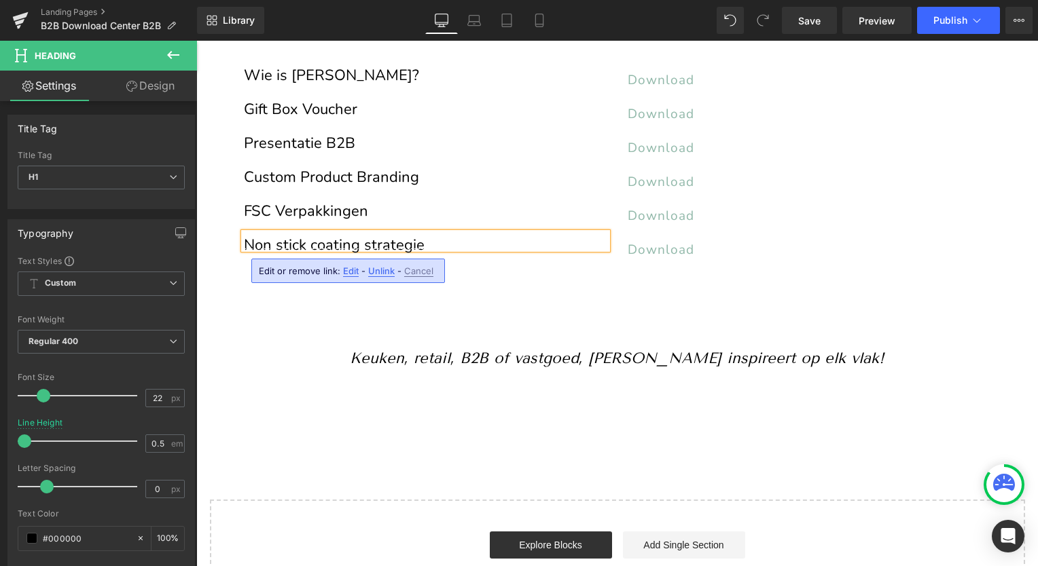
click at [433, 242] on h1 "Non stick coating strategie" at bounding box center [425, 245] width 363 height 7
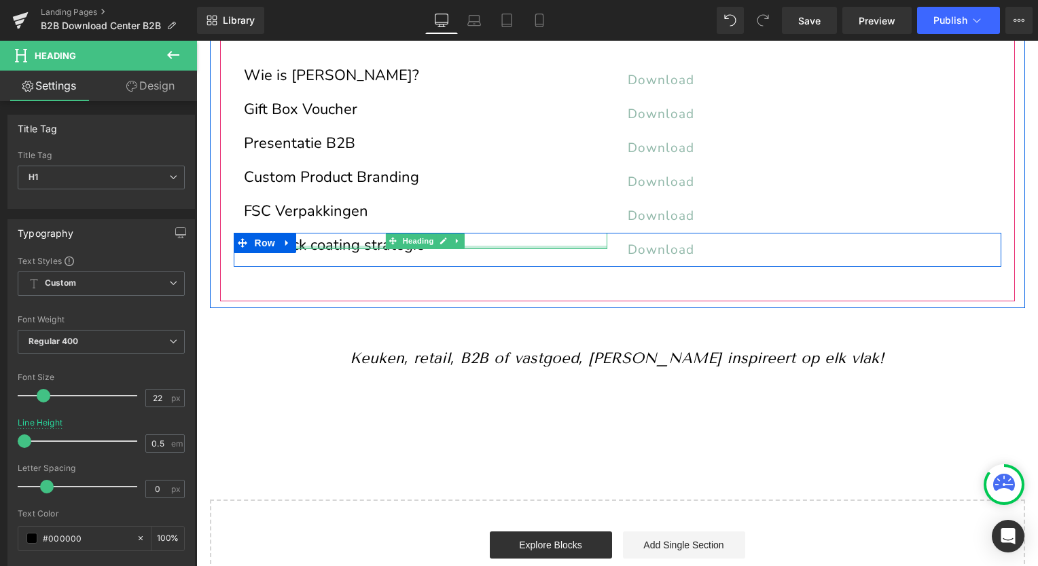
click at [310, 243] on div "Non stick coating strategie Heading" at bounding box center [425, 241] width 363 height 16
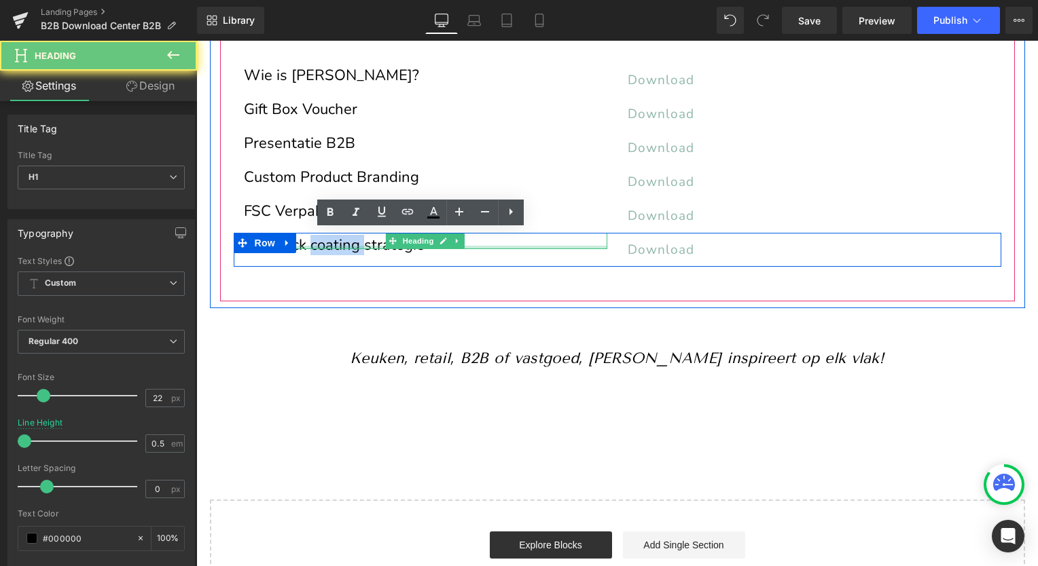
click at [310, 243] on h1 "Non stick coating strategie" at bounding box center [425, 245] width 363 height 7
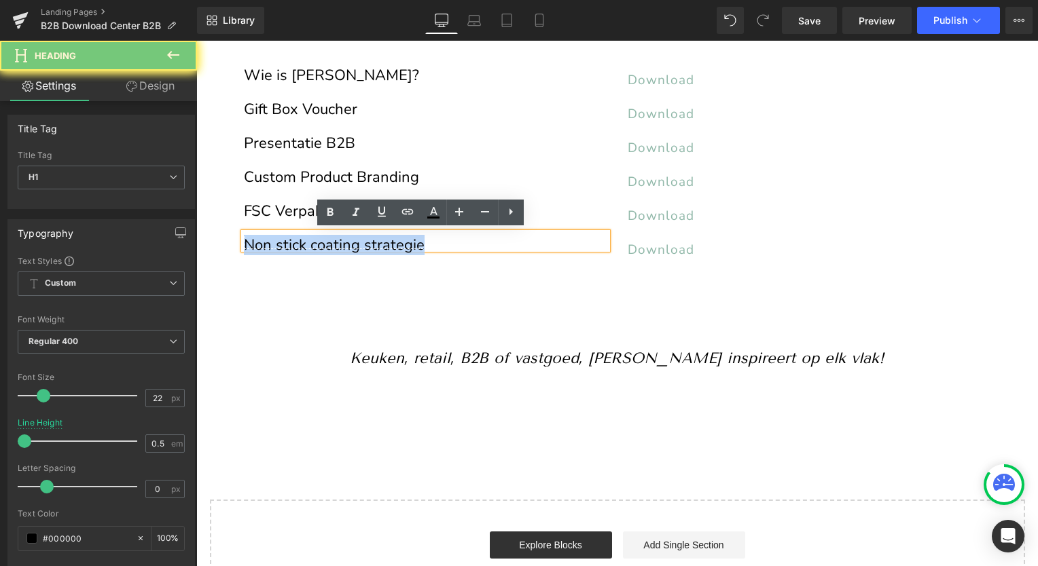
click at [310, 243] on h1 "Non stick coating strategie" at bounding box center [425, 245] width 363 height 7
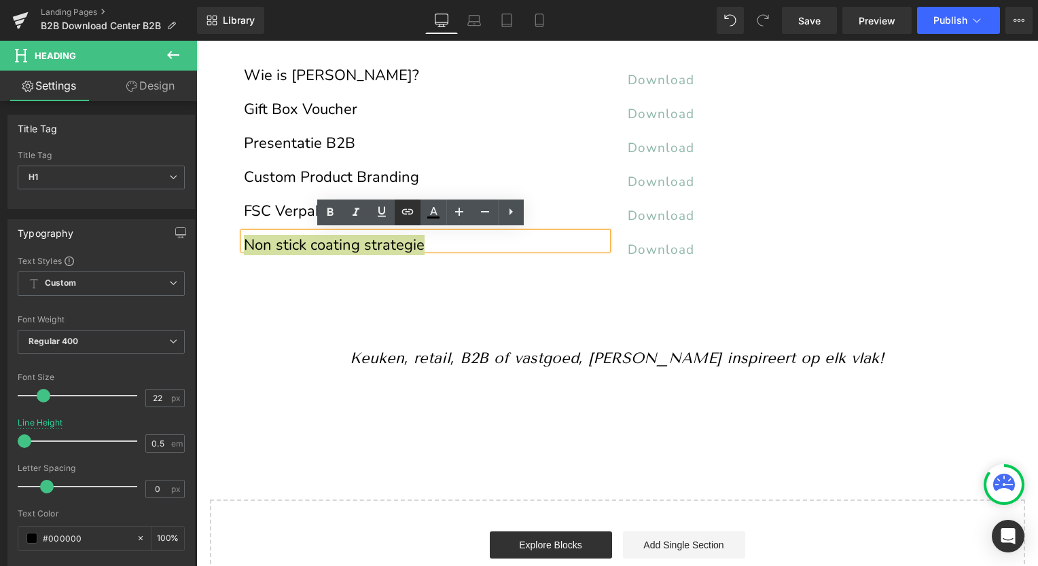
click at [407, 207] on icon at bounding box center [407, 212] width 16 height 16
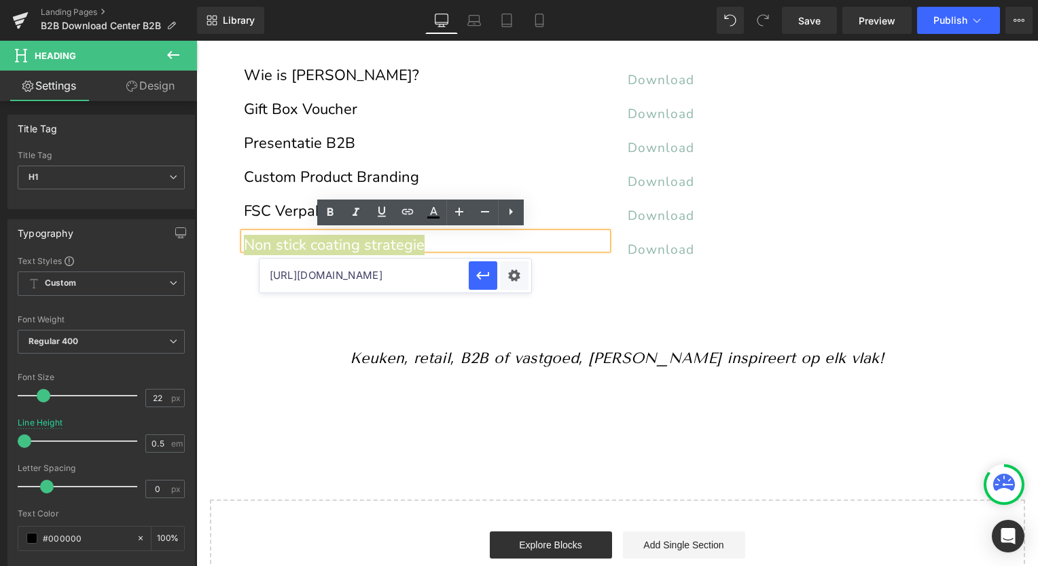
click at [378, 278] on input "[URL][DOMAIN_NAME]" at bounding box center [363, 276] width 209 height 34
paste input "[URL][DOMAIN_NAME]"
type input "[URL][DOMAIN_NAME]"
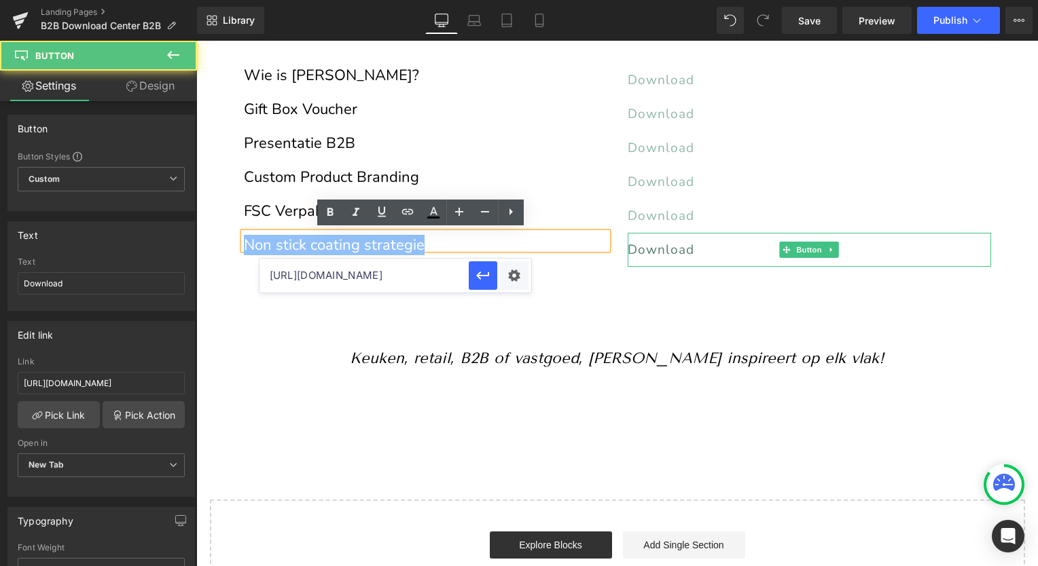
click at [632, 242] on span "Download" at bounding box center [660, 250] width 67 height 18
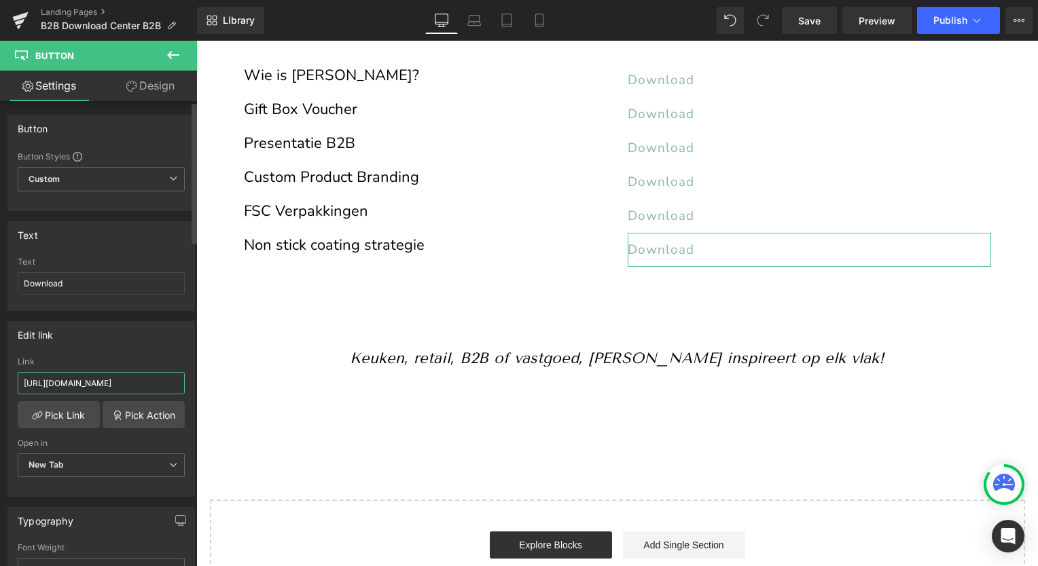
click at [105, 378] on input "[URL][DOMAIN_NAME]" at bounding box center [101, 383] width 167 height 22
click at [90, 387] on input "[URL][DOMAIN_NAME]" at bounding box center [101, 383] width 167 height 22
click at [90, 386] on input "[URL][DOMAIN_NAME]" at bounding box center [101, 383] width 167 height 22
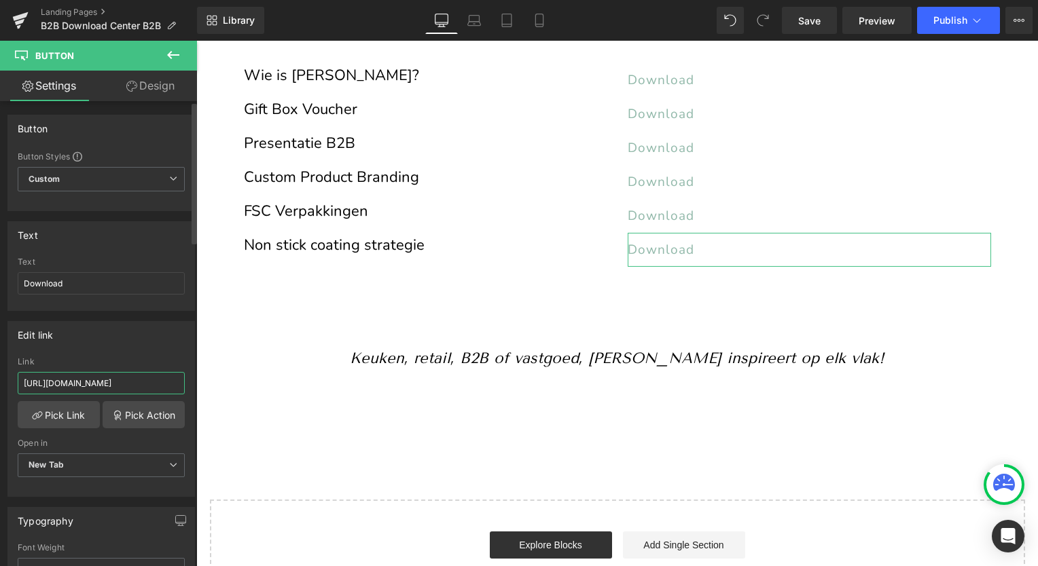
click at [90, 386] on input "[URL][DOMAIN_NAME]" at bounding box center [101, 383] width 167 height 22
type input "[URL][DOMAIN_NAME]"
click at [949, 26] on button "Publish" at bounding box center [958, 20] width 83 height 27
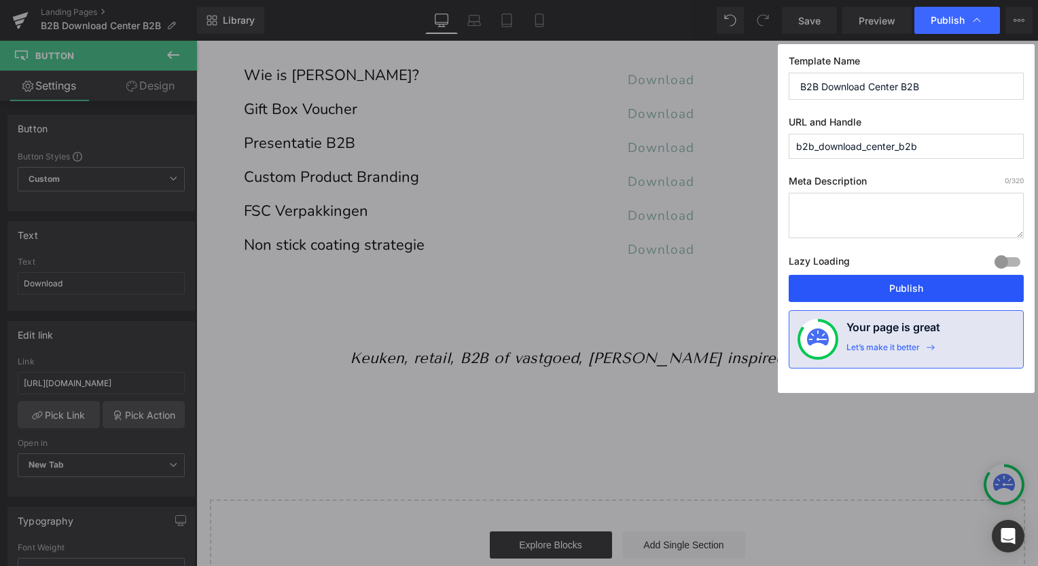
click at [902, 287] on button "Publish" at bounding box center [905, 288] width 235 height 27
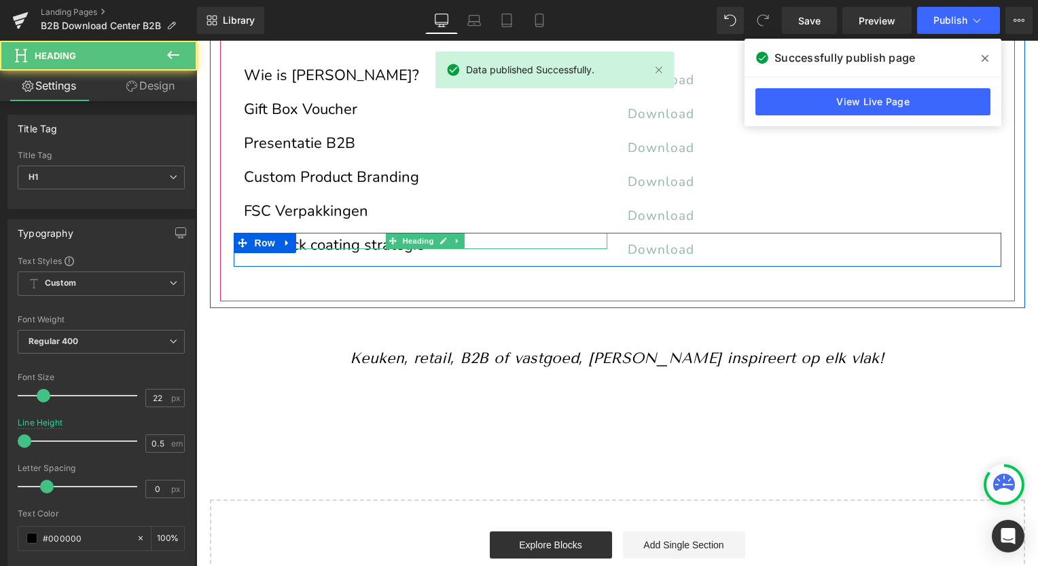
click at [304, 244] on h1 "Non stick coating strategie" at bounding box center [425, 245] width 363 height 7
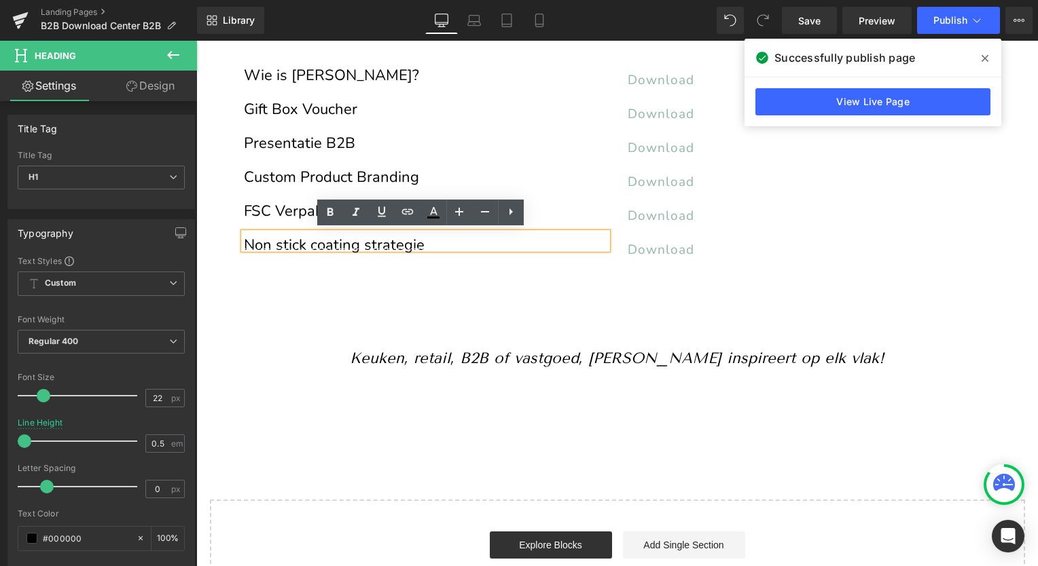
click at [294, 242] on h1 "Non stick coating strategie" at bounding box center [425, 245] width 363 height 7
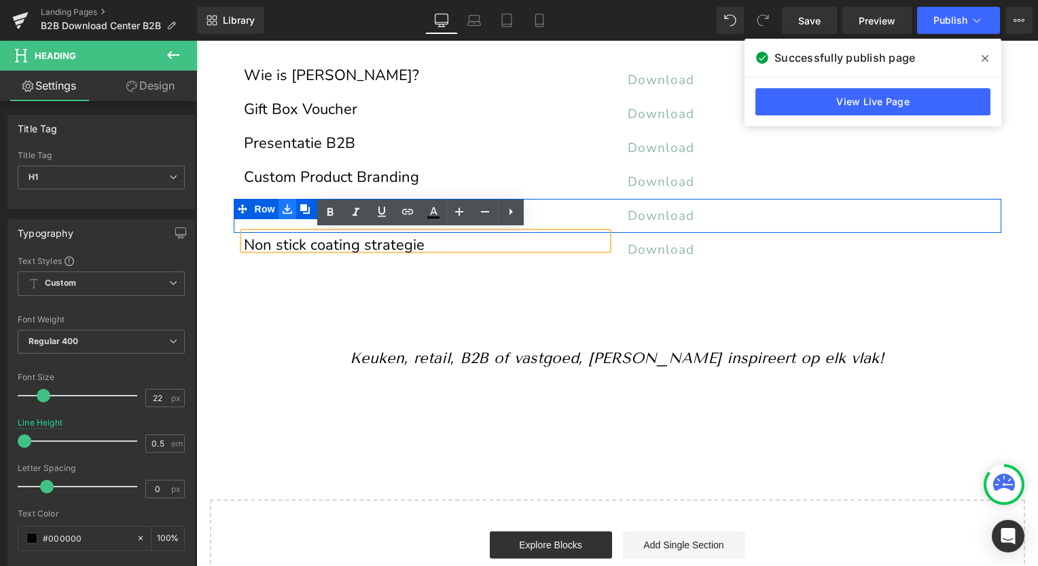
click at [288, 206] on link at bounding box center [287, 209] width 18 height 20
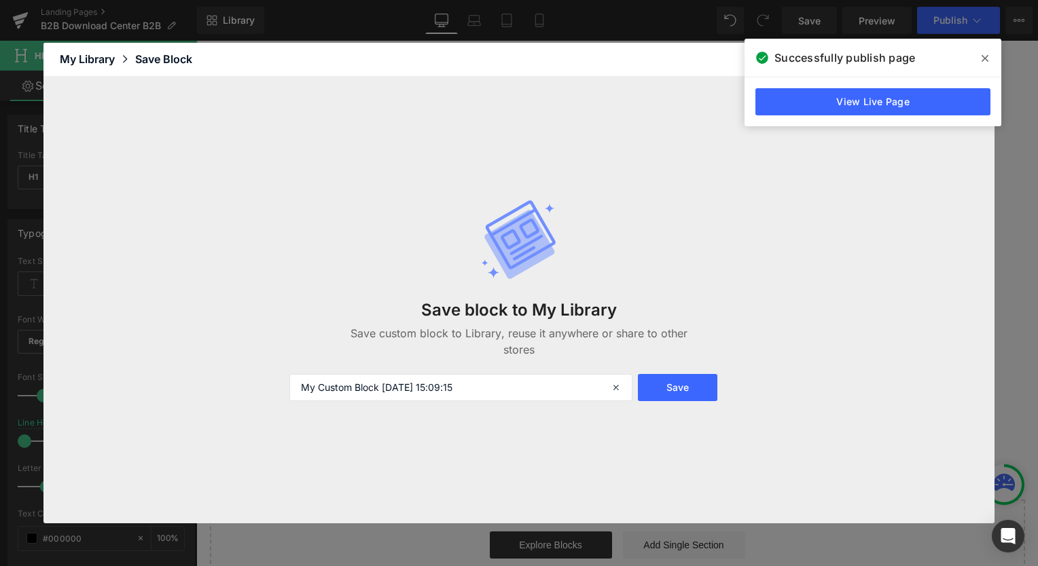
click at [289, 234] on div "Save block to My Library Save custom block to Library, reuse it anywhere or sha…" at bounding box center [518, 300] width 475 height 257
click at [989, 60] on span at bounding box center [985, 59] width 22 height 22
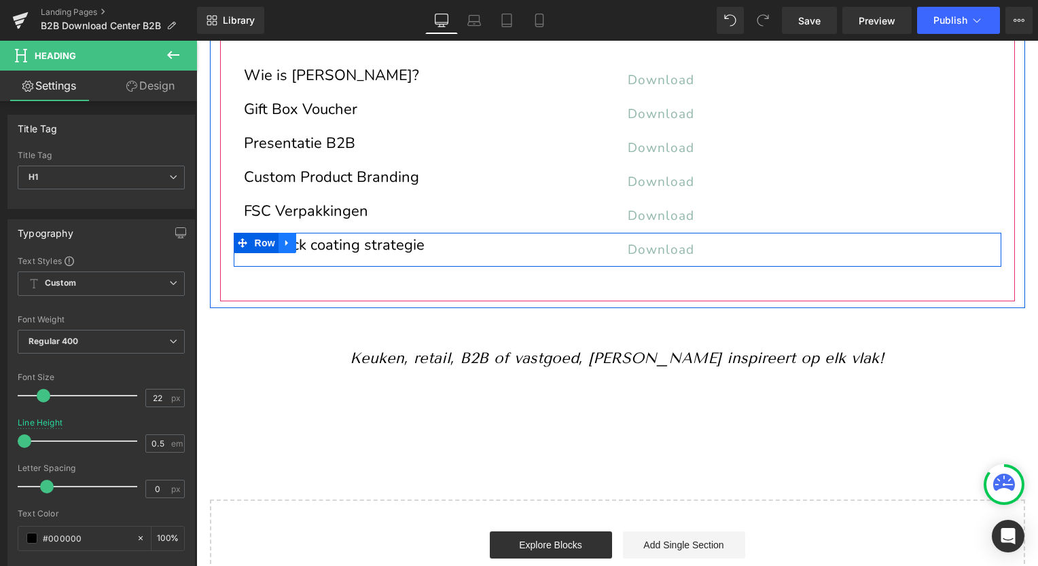
click at [282, 243] on icon at bounding box center [287, 243] width 10 height 10
click at [302, 243] on icon at bounding box center [305, 243] width 10 height 10
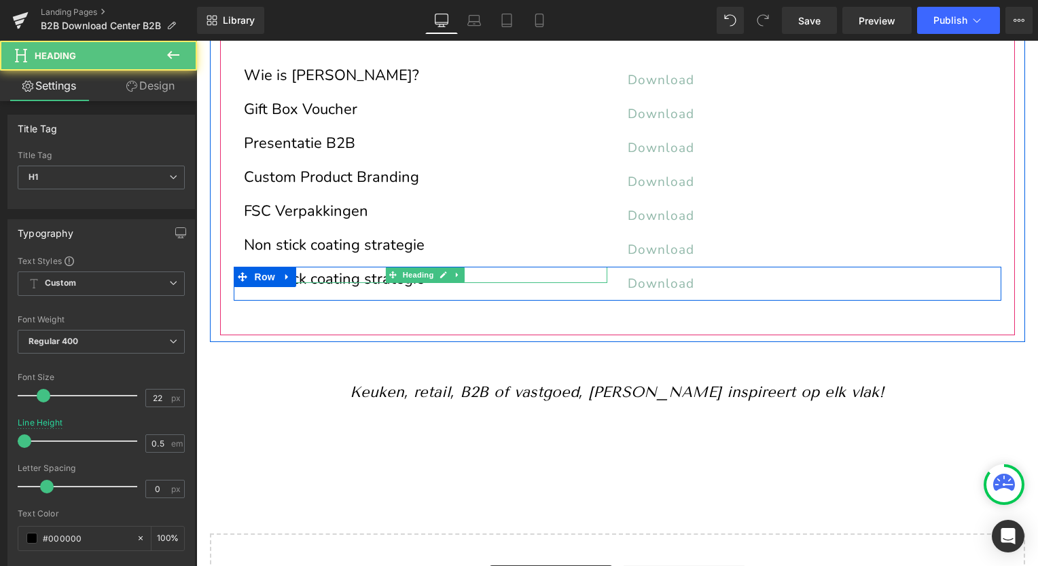
click at [308, 276] on h1 "Non stick coating strategie" at bounding box center [425, 279] width 363 height 7
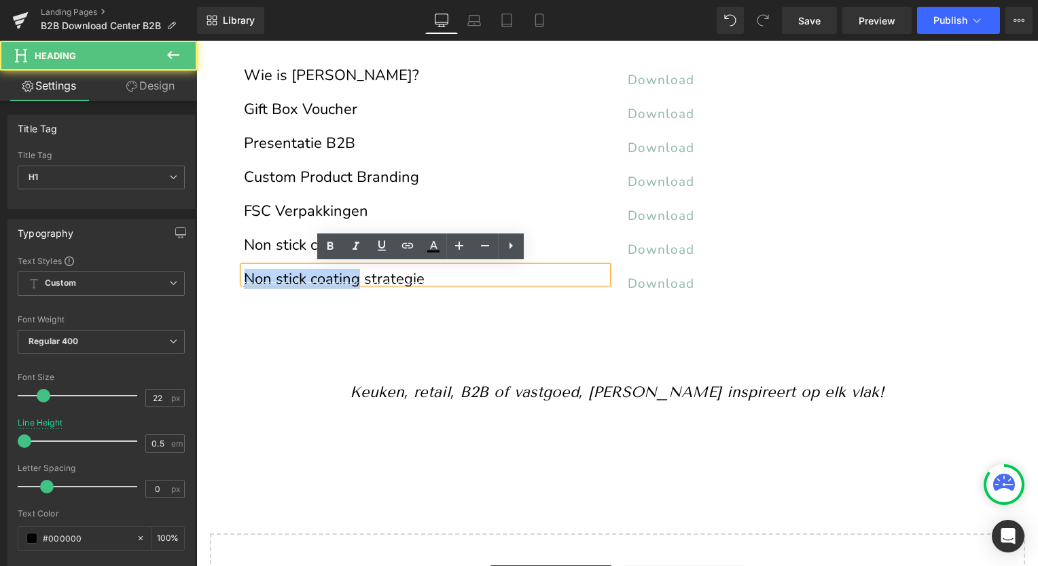
drag, startPoint x: 350, startPoint y: 276, endPoint x: 241, endPoint y: 274, distance: 109.3
click at [244, 276] on h1 "Non stick coating strategie" at bounding box center [425, 279] width 363 height 7
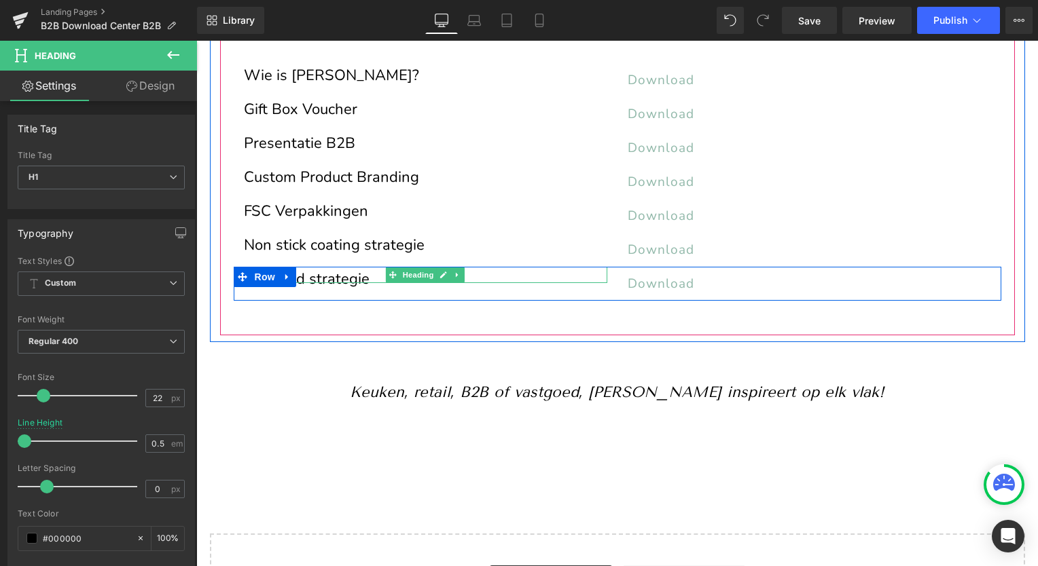
drag, startPoint x: 359, startPoint y: 279, endPoint x: 320, endPoint y: 276, distance: 38.9
click at [321, 276] on div "Recycled strategie Heading" at bounding box center [425, 275] width 363 height 16
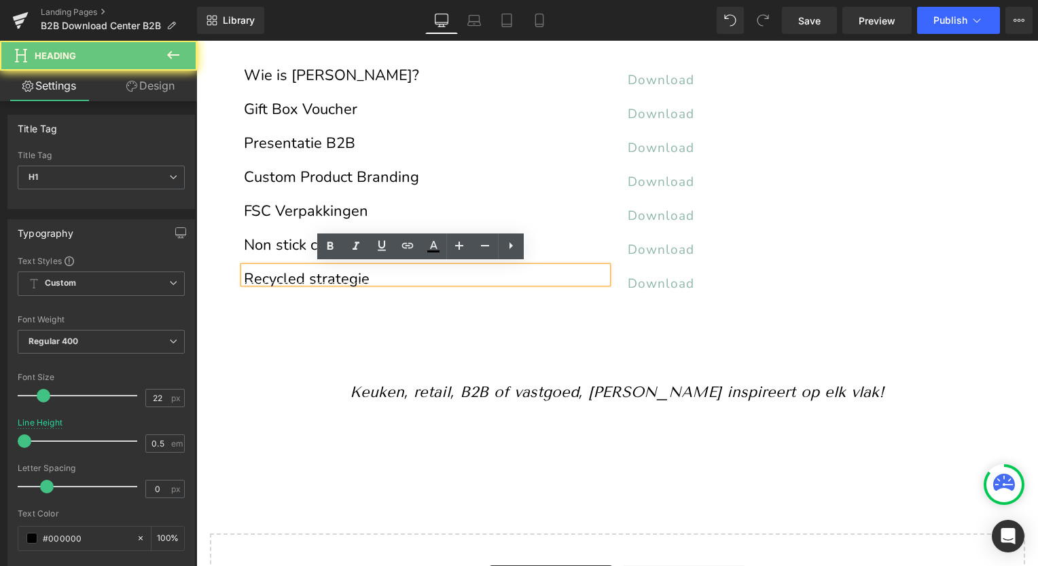
click at [316, 276] on h1 "Recycled strategie" at bounding box center [425, 279] width 363 height 7
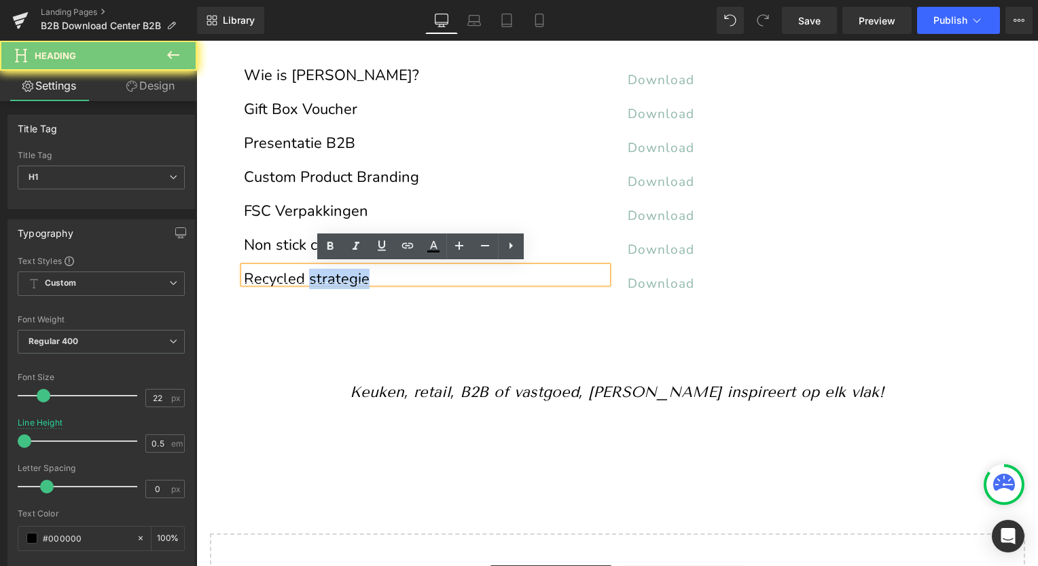
click at [316, 276] on h1 "Recycled strategie" at bounding box center [425, 279] width 363 height 7
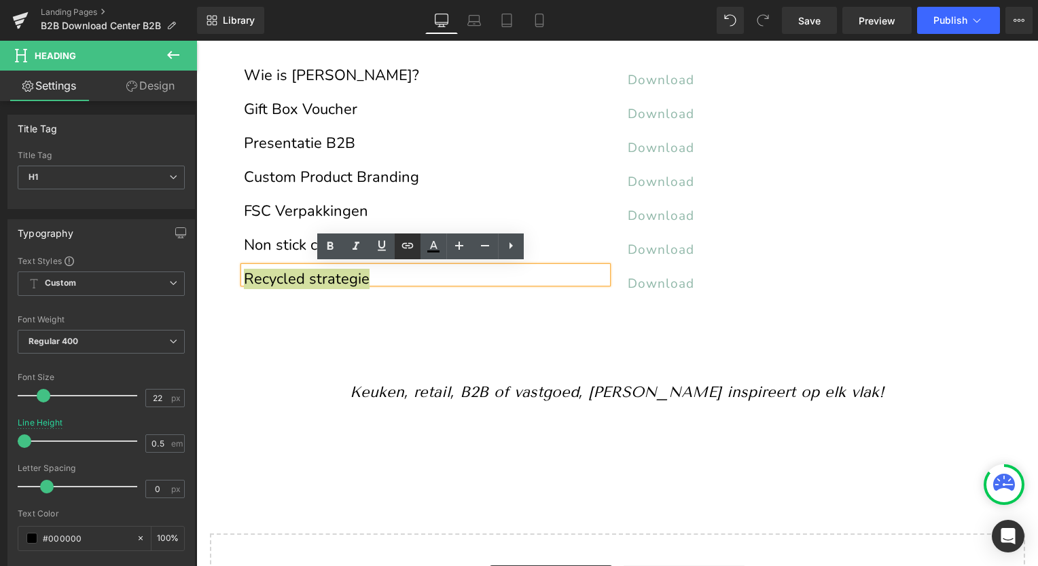
click at [402, 244] on icon at bounding box center [407, 245] width 12 height 5
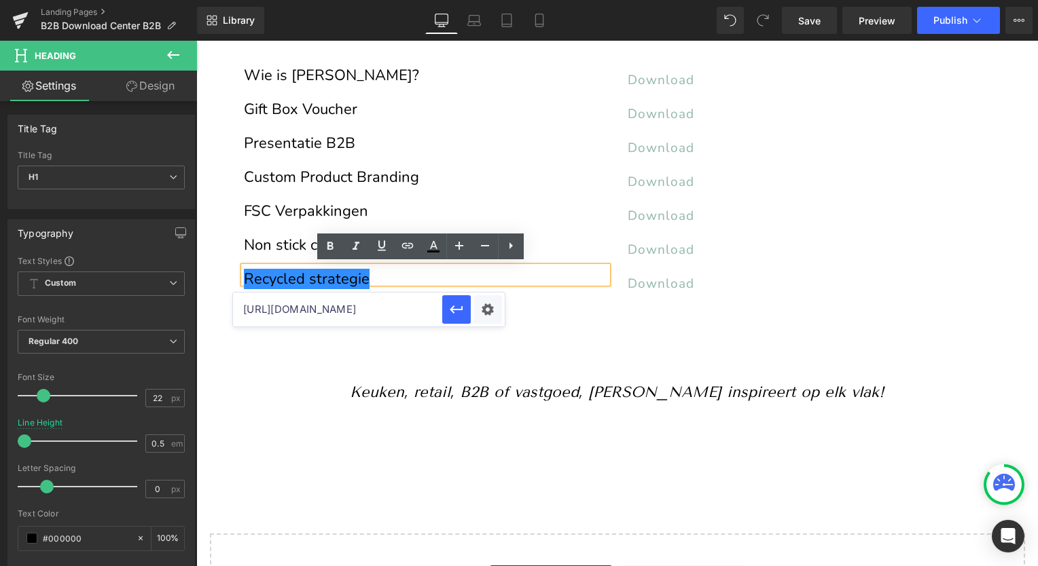
click at [372, 308] on input "[URL][DOMAIN_NAME]" at bounding box center [337, 310] width 209 height 34
paste input "[URL][DOMAIN_NAME]"
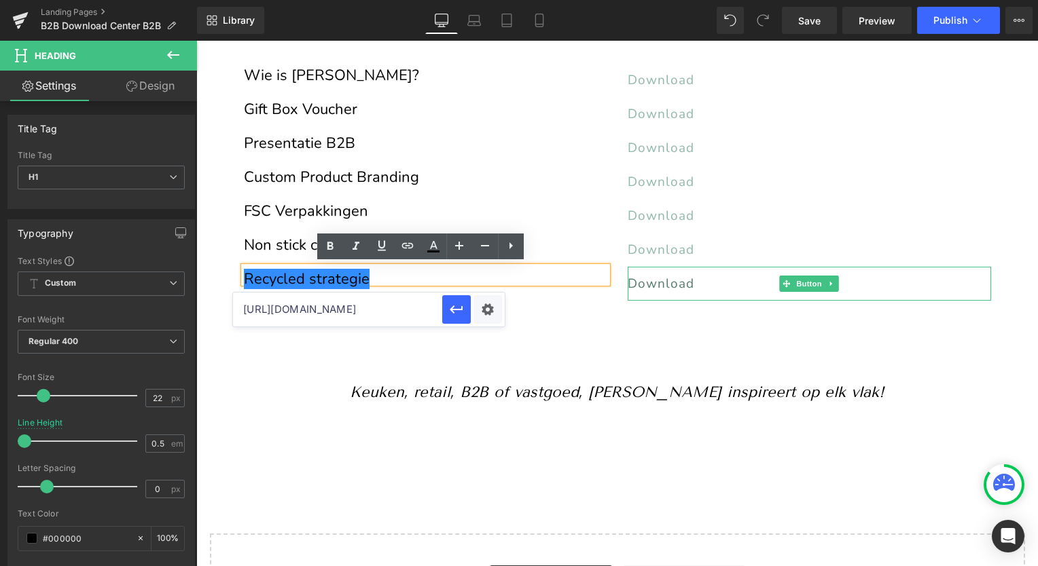
type input "[URL][DOMAIN_NAME]"
click at [653, 278] on span "Download" at bounding box center [660, 284] width 67 height 18
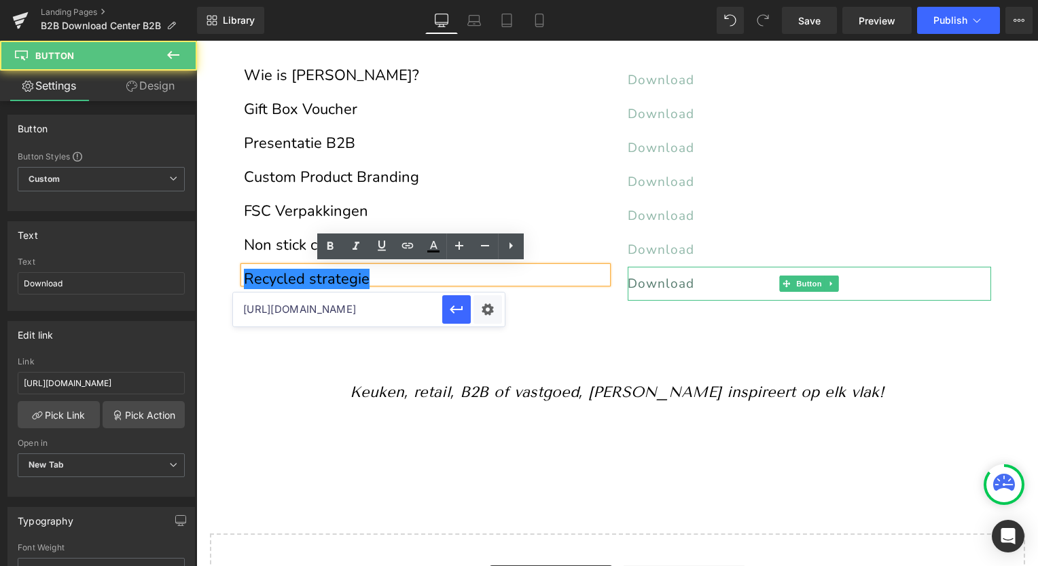
scroll to position [0, 0]
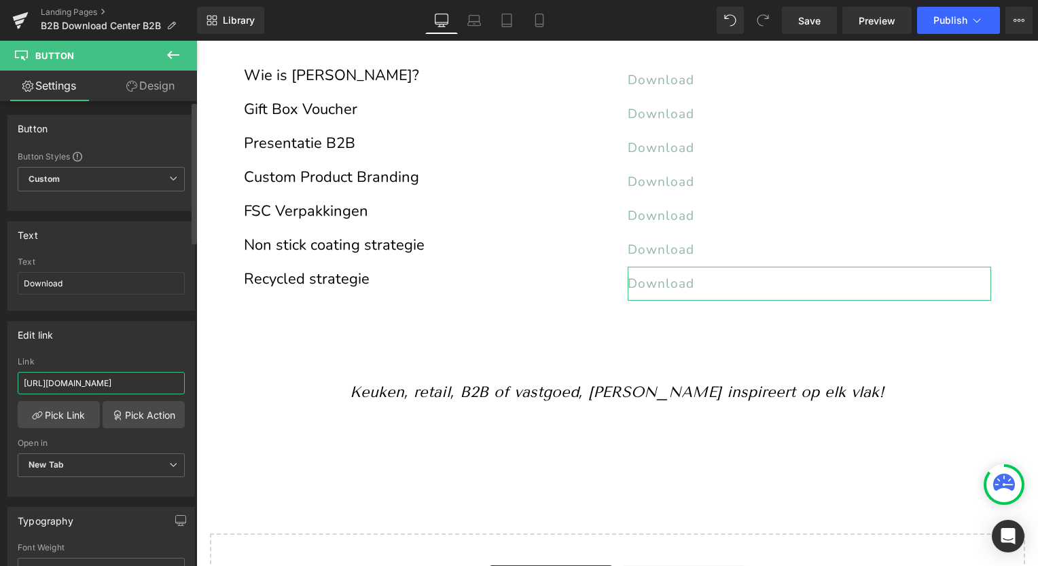
click at [96, 384] on input "[URL][DOMAIN_NAME]" at bounding box center [101, 383] width 167 height 22
paste input "Recycled_Strategie.pdf?v=1757423074"
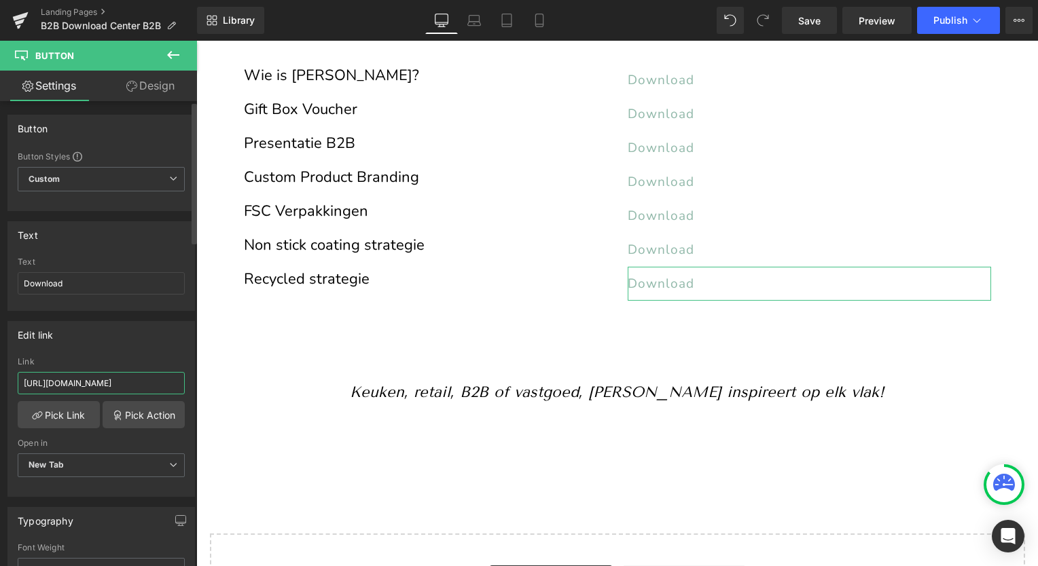
scroll to position [0, 215]
click at [96, 384] on input "[URL][DOMAIN_NAME]" at bounding box center [101, 383] width 167 height 22
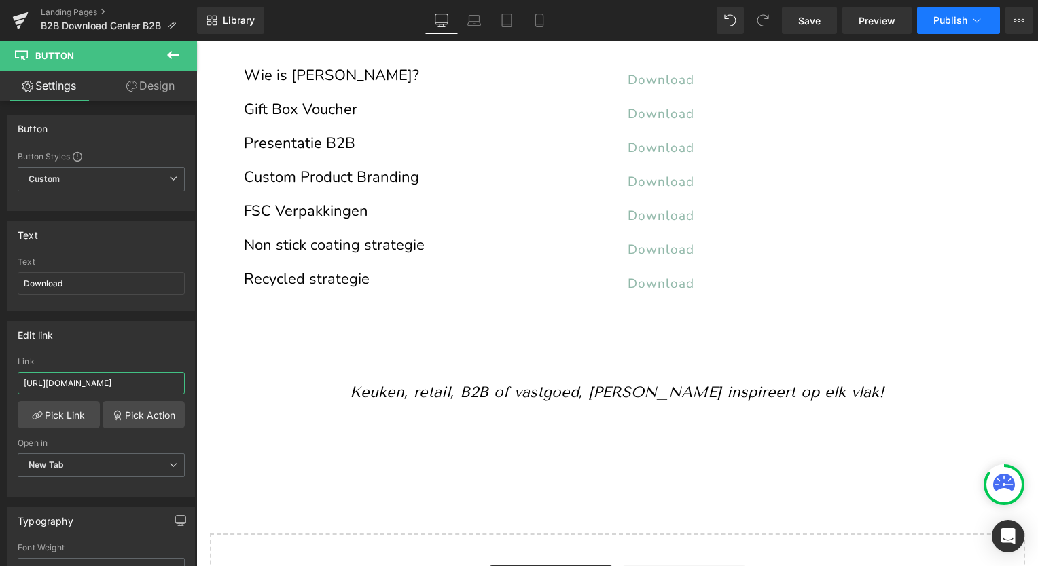
type input "[URL][DOMAIN_NAME]"
click at [956, 16] on span "Publish" at bounding box center [950, 20] width 34 height 11
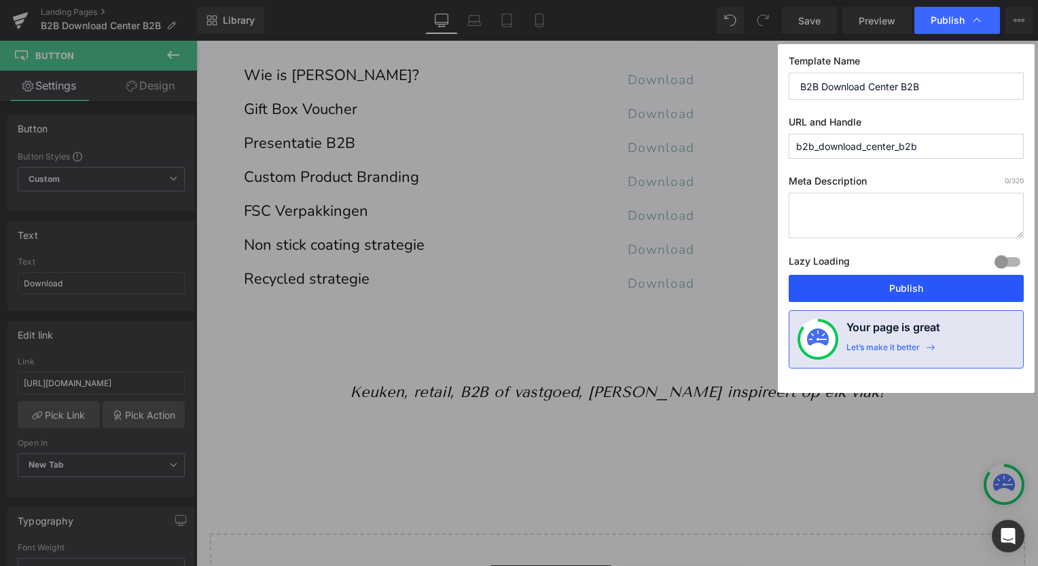
click at [919, 284] on button "Publish" at bounding box center [905, 288] width 235 height 27
